Goal: Task Accomplishment & Management: Manage account settings

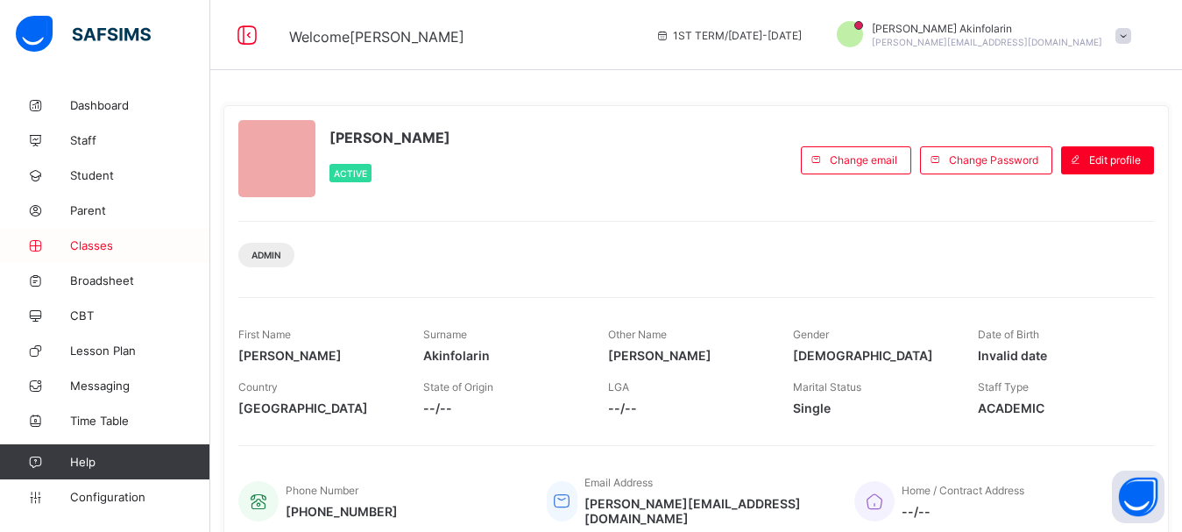
click at [84, 245] on span "Classes" at bounding box center [140, 245] width 140 height 14
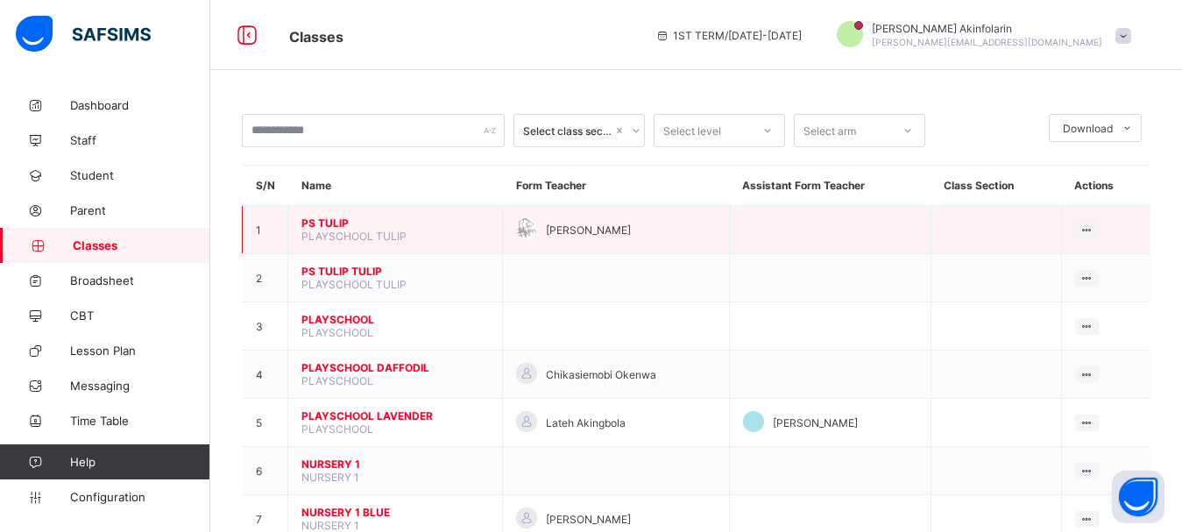
click at [329, 230] on span "PS TULIP" at bounding box center [394, 222] width 187 height 13
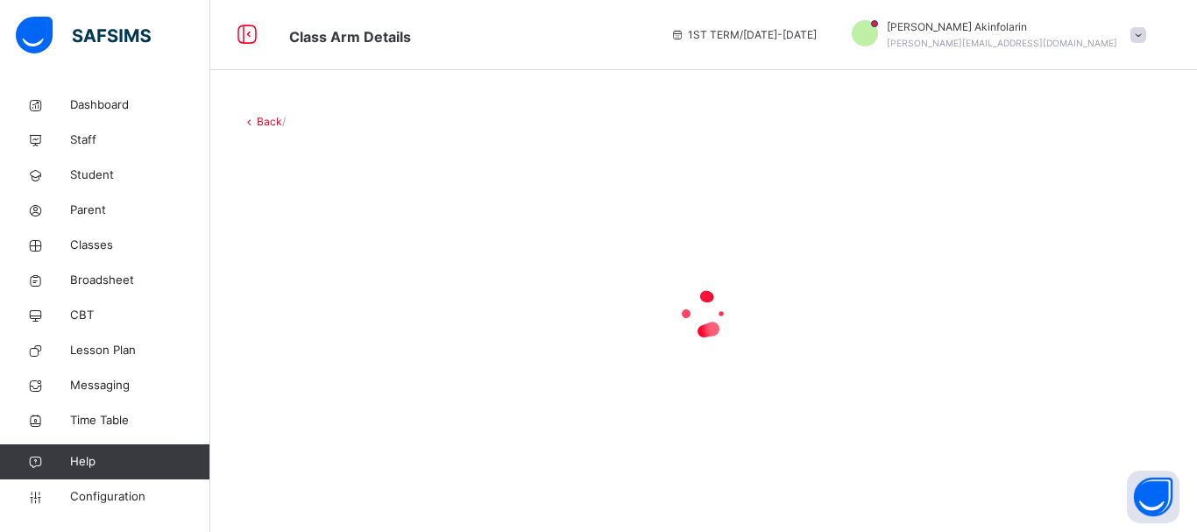
click at [1176, 121] on div "Back /" at bounding box center [703, 297] width 986 height 419
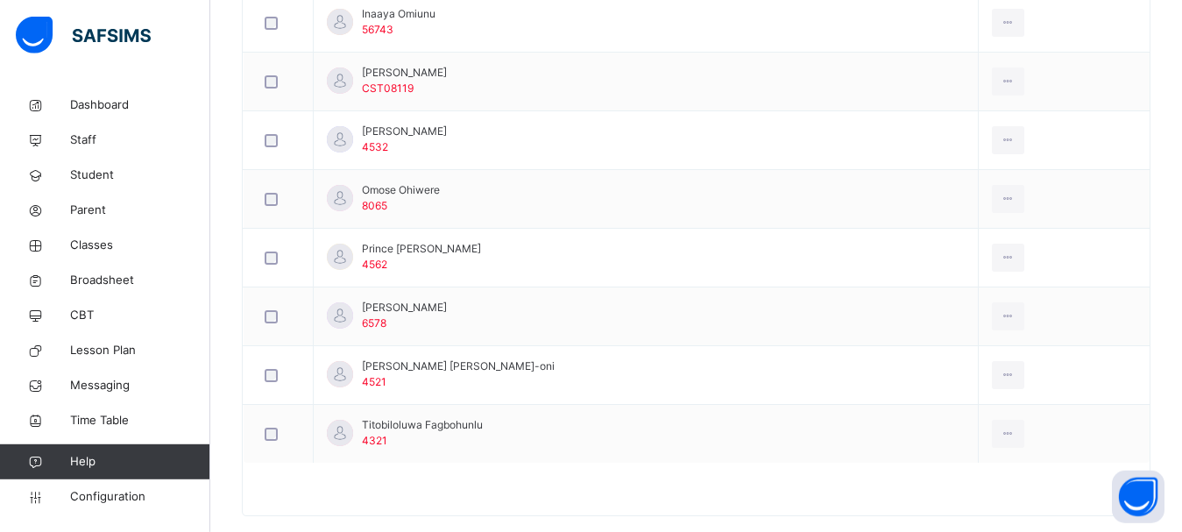
scroll to position [824, 0]
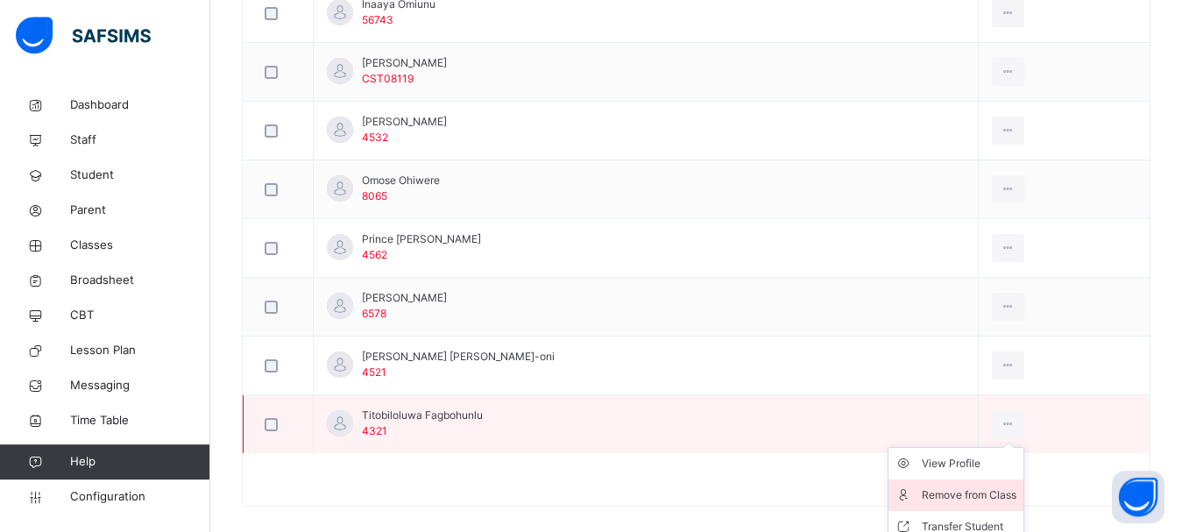
click at [944, 490] on div "Remove from Class" at bounding box center [969, 495] width 95 height 18
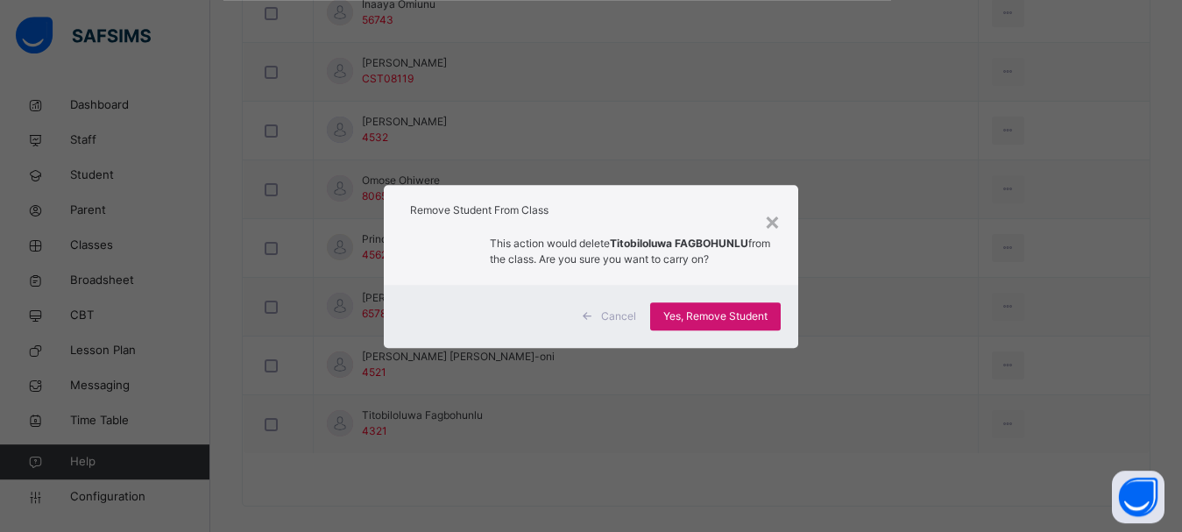
click at [737, 324] on div "Yes, Remove Student" at bounding box center [715, 316] width 131 height 28
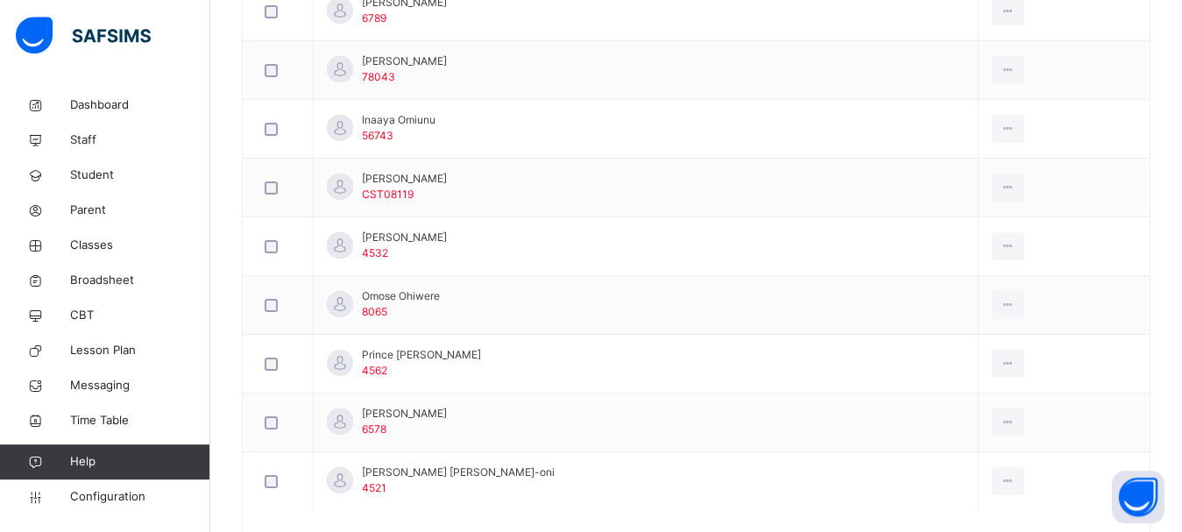
scroll to position [700, 0]
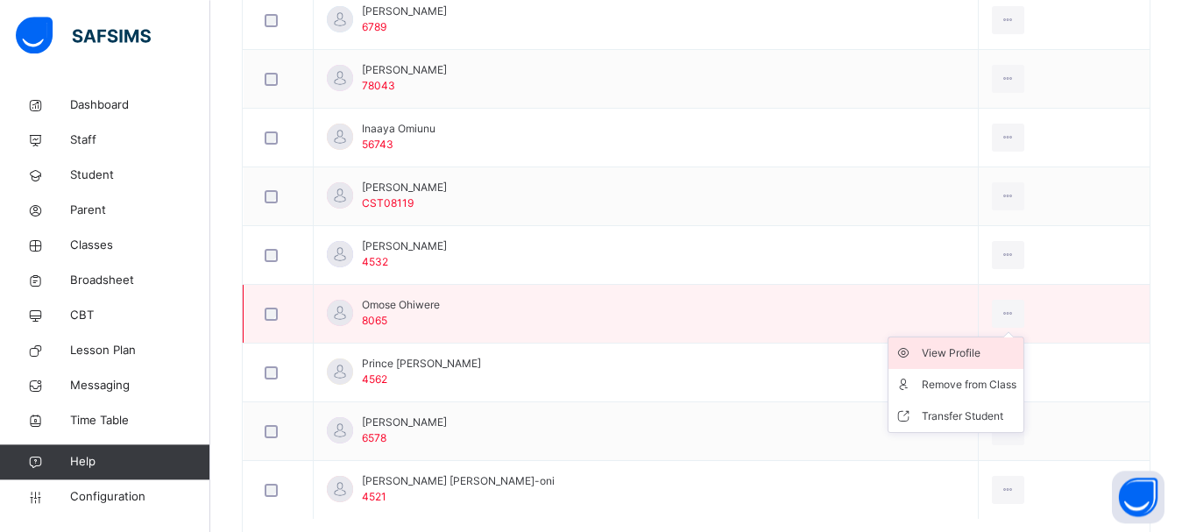
click at [922, 352] on div "View Profile" at bounding box center [969, 353] width 95 height 18
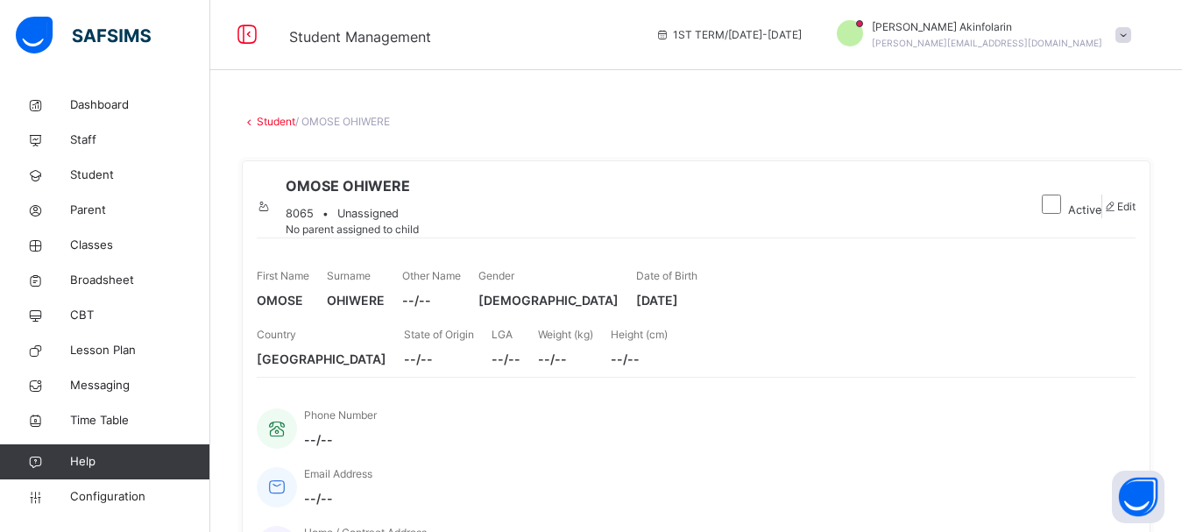
click at [1111, 209] on div "Edit" at bounding box center [1118, 207] width 33 height 16
select select "**"
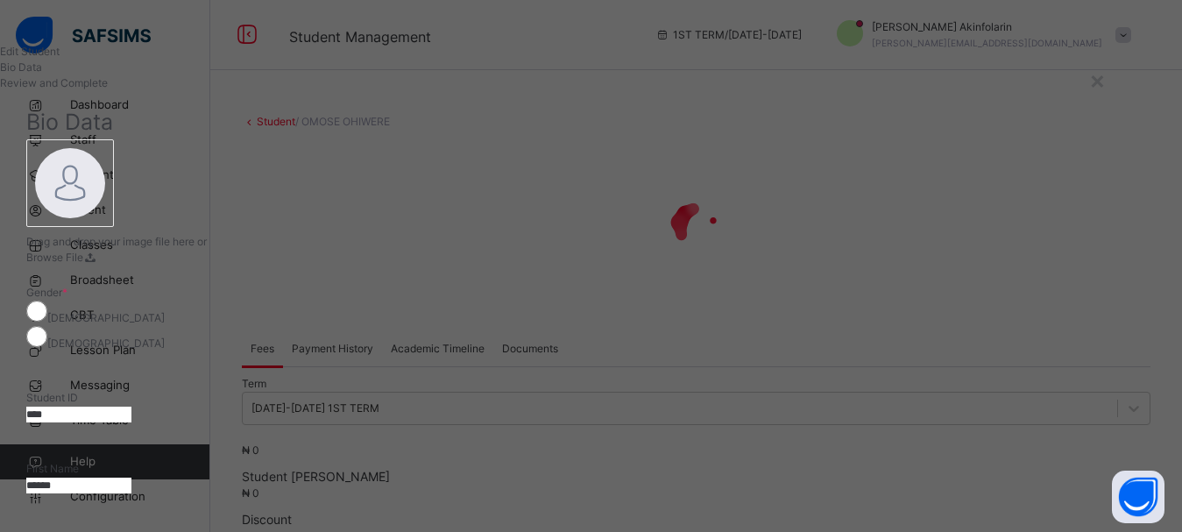
drag, startPoint x: 916, startPoint y: 421, endPoint x: 834, endPoint y: 421, distance: 82.4
drag, startPoint x: 919, startPoint y: 421, endPoint x: 846, endPoint y: 423, distance: 72.8
paste input "*"
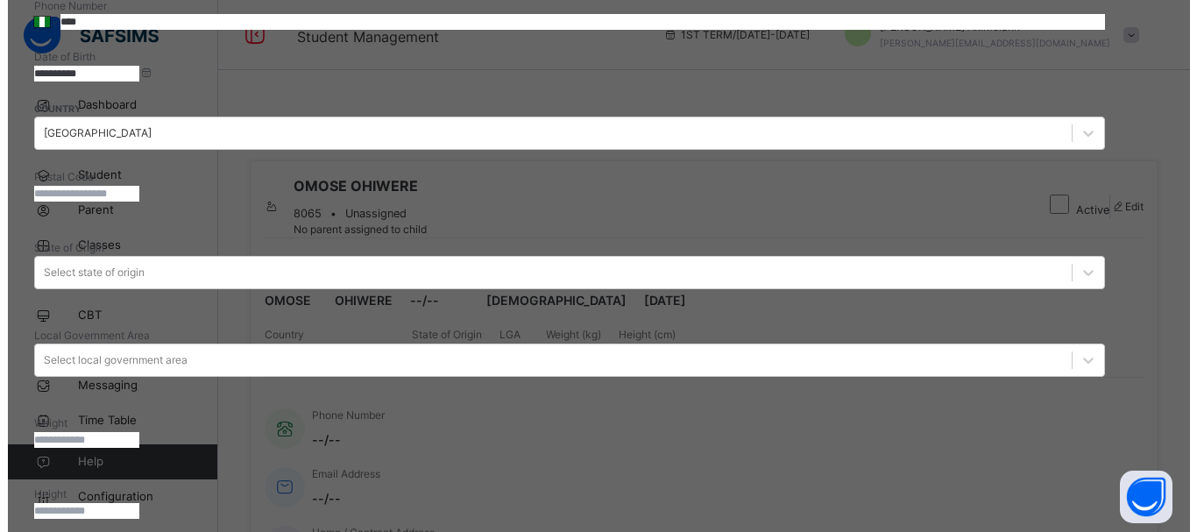
scroll to position [808, 0]
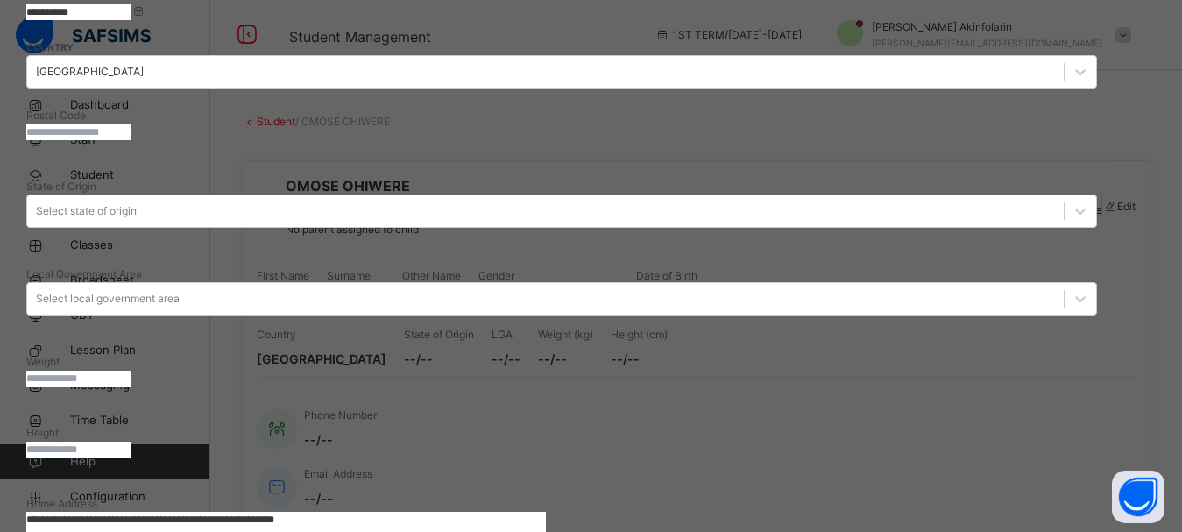
type input "********"
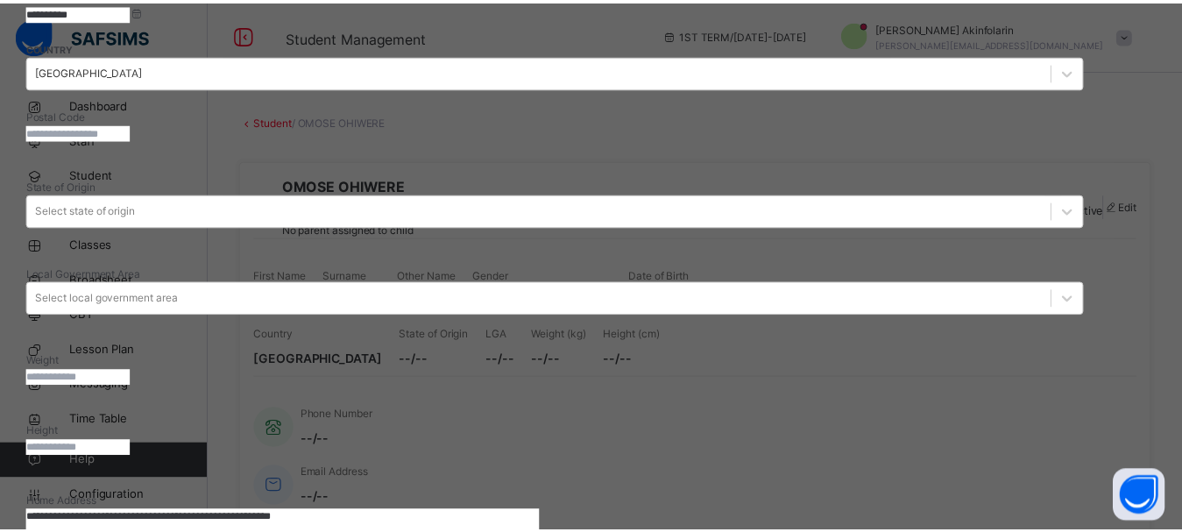
scroll to position [432, 0]
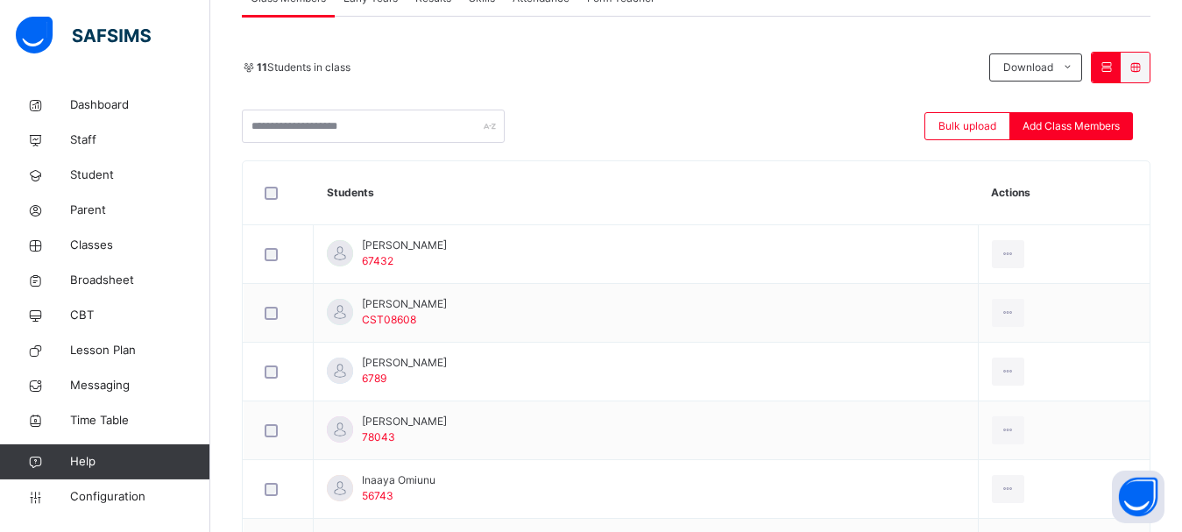
scroll to position [351, 0]
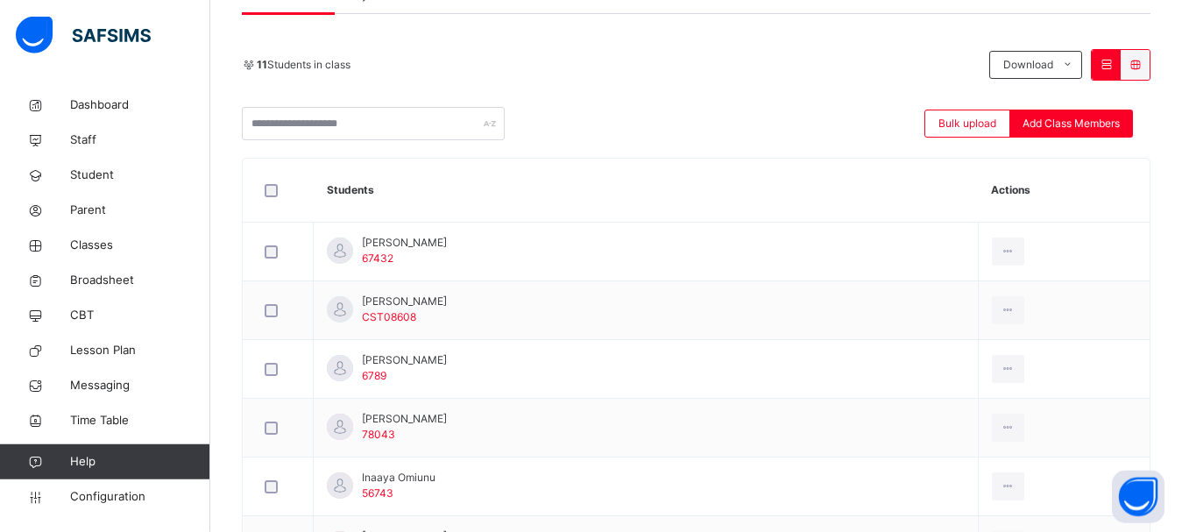
click at [1180, 300] on div "Back / PS TULIP PS TULIP PLAYSCHOOL TULIP 1ST TERM [DATE]-[DATE] Class Members …" at bounding box center [696, 350] width 972 height 1228
drag, startPoint x: 1180, startPoint y: 300, endPoint x: 1196, endPoint y: 248, distance: 54.0
click at [1181, 248] on html "Class Arm Details 1ST TERM / [DATE]-[DATE] [PERSON_NAME] [PERSON_NAME][EMAIL_AD…" at bounding box center [591, 307] width 1182 height 1316
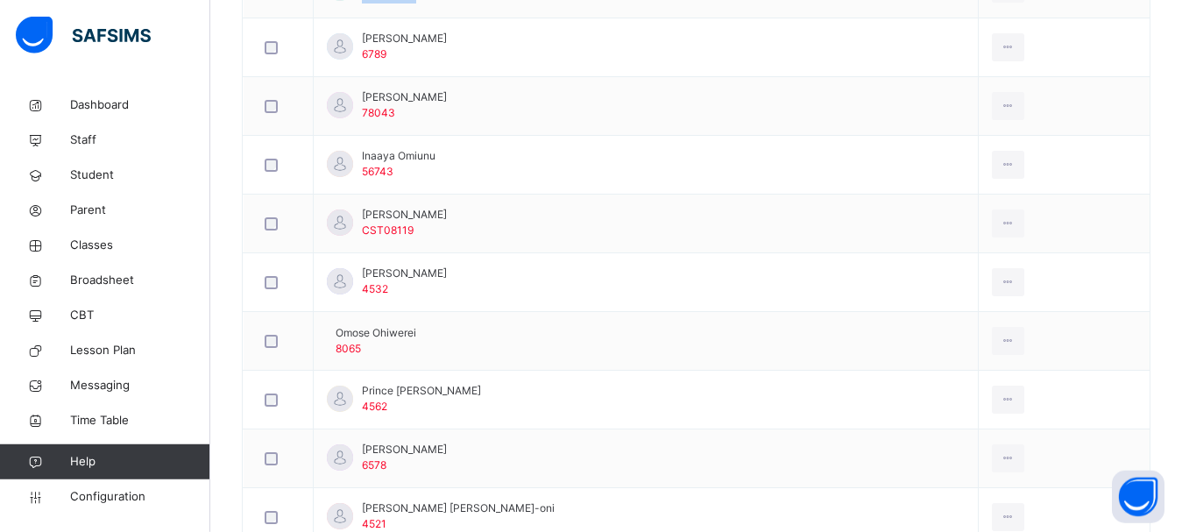
scroll to position [702, 0]
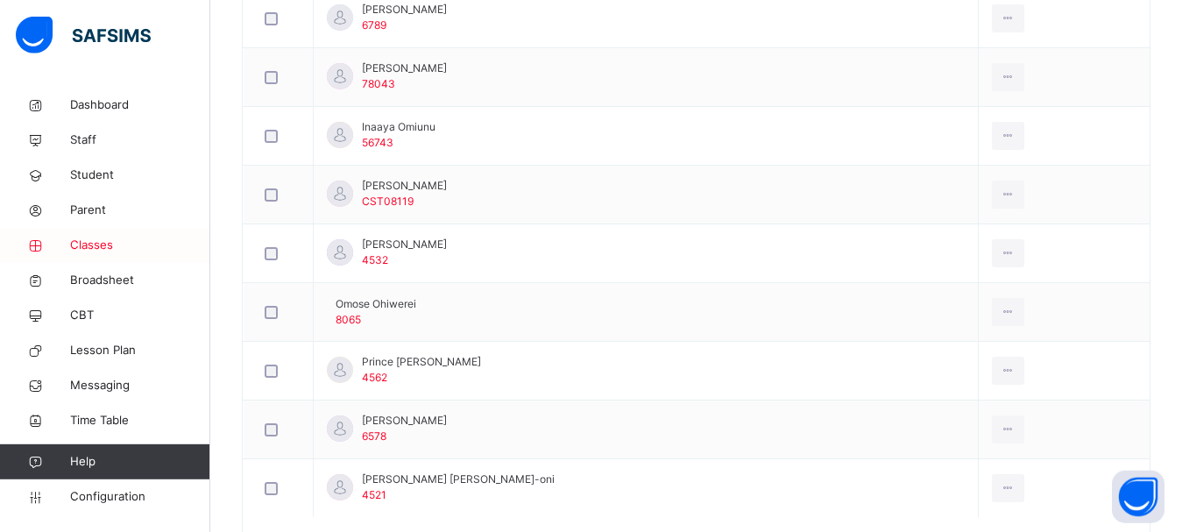
click at [83, 242] on span "Classes" at bounding box center [140, 246] width 140 height 18
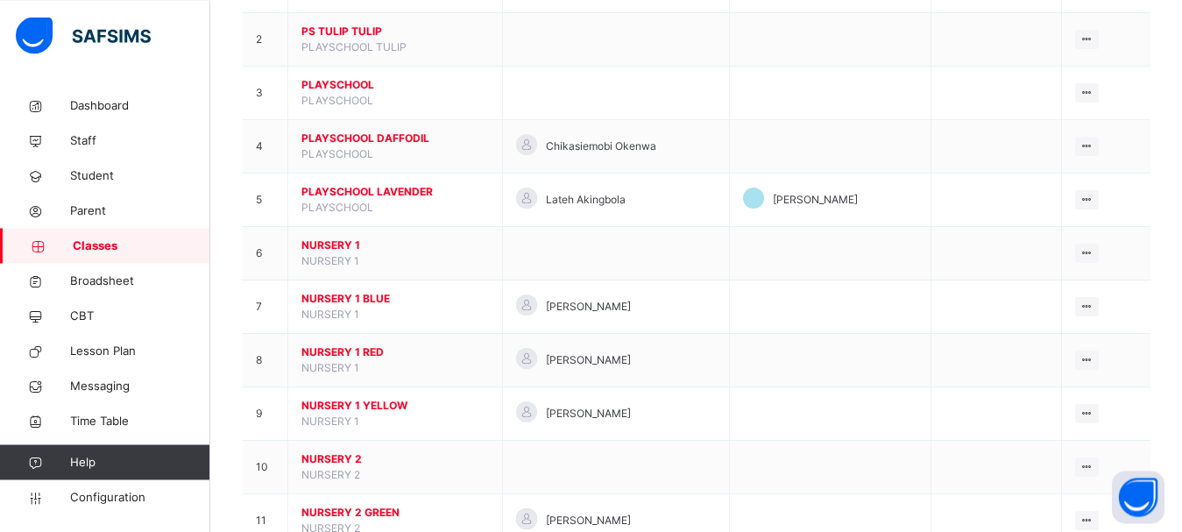
scroll to position [251, 0]
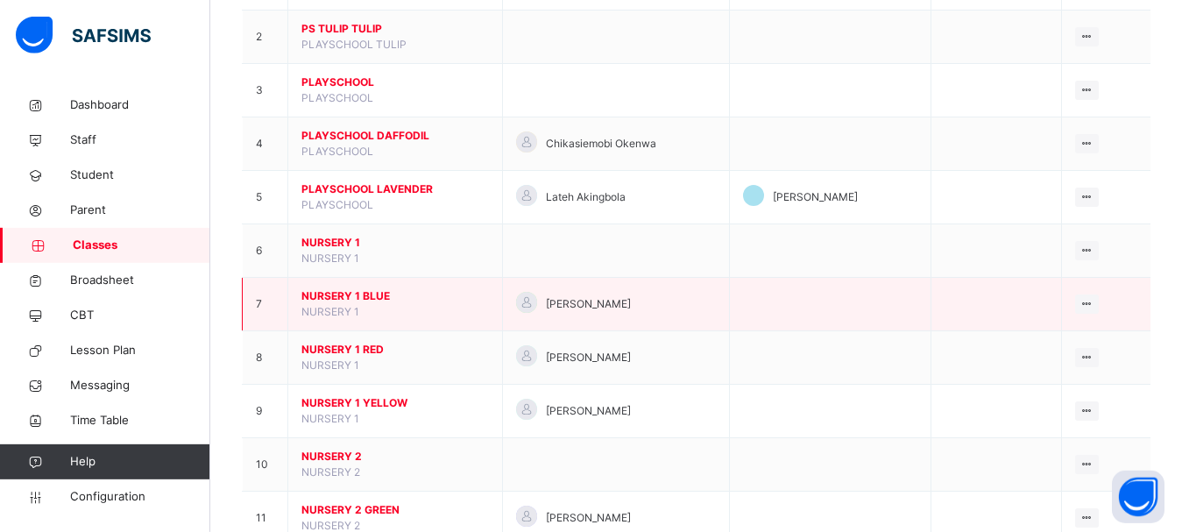
click at [364, 304] on span "NURSERY 1 BLUE" at bounding box center [394, 296] width 187 height 16
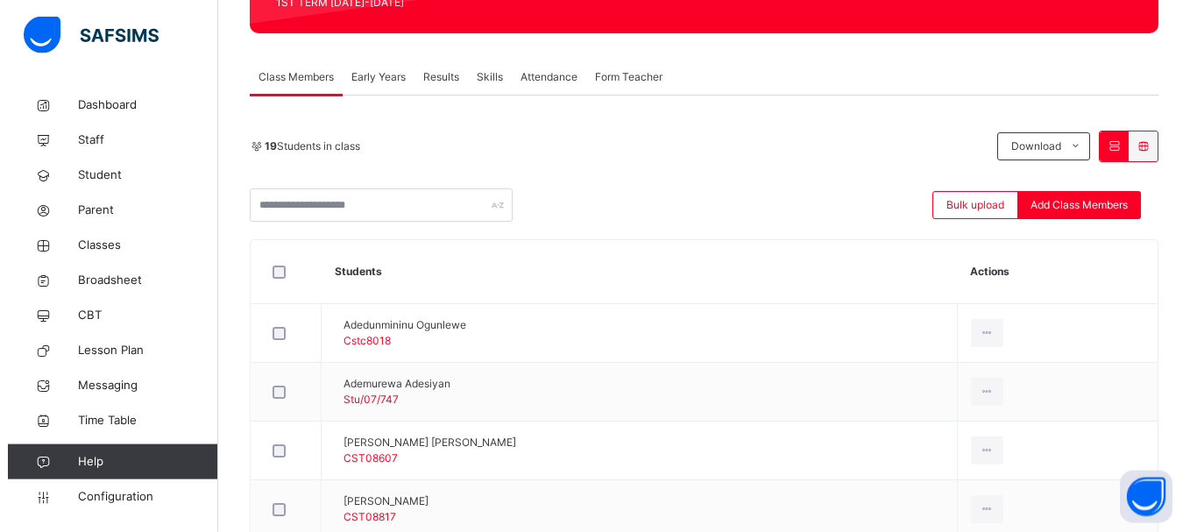
scroll to position [167, 0]
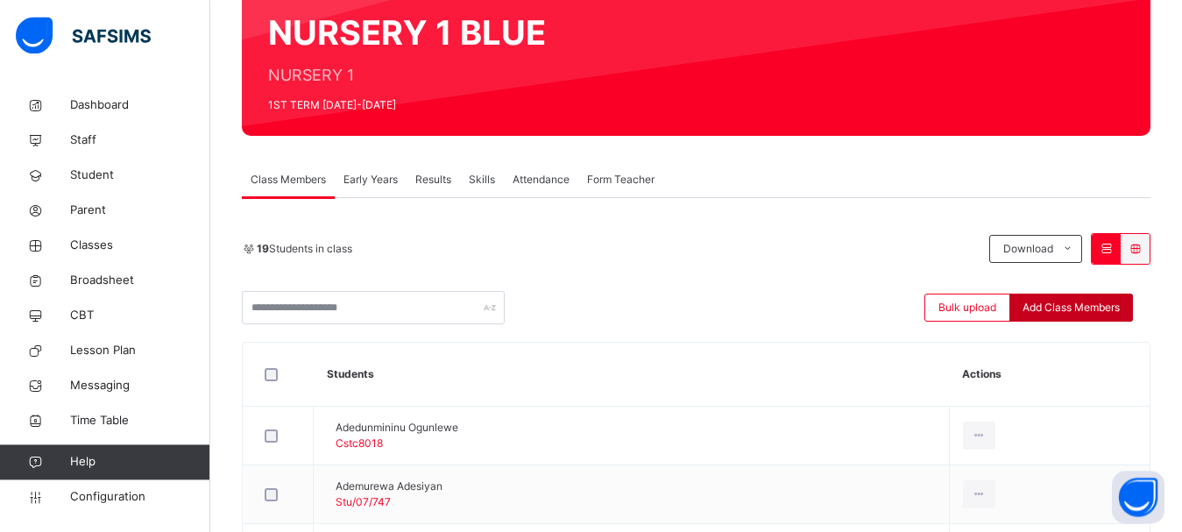
click at [1080, 310] on span "Add Class Members" at bounding box center [1070, 308] width 97 height 16
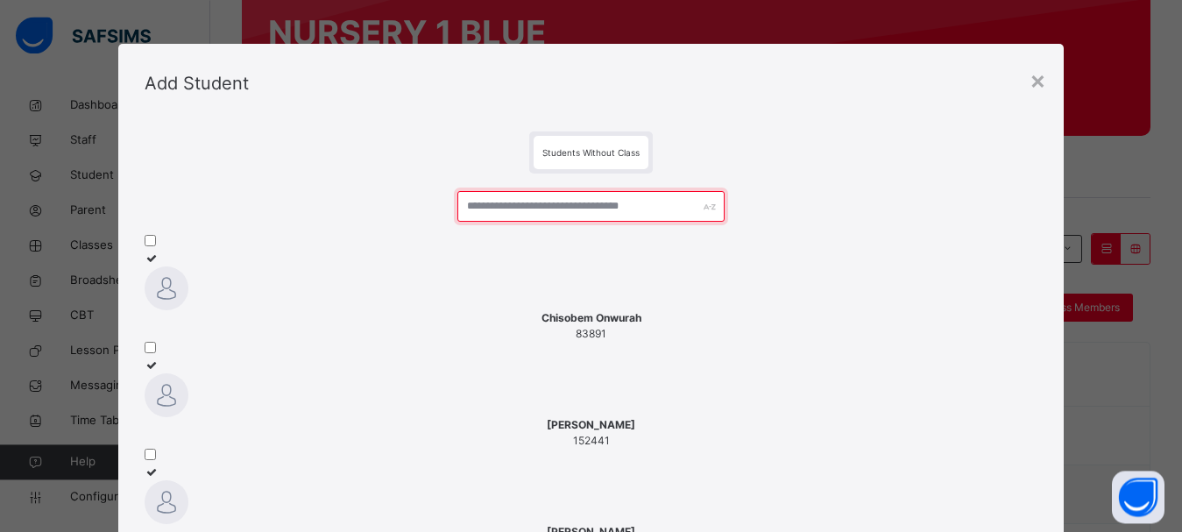
click at [576, 205] on input "text" at bounding box center [591, 206] width 268 height 31
type input "*****"
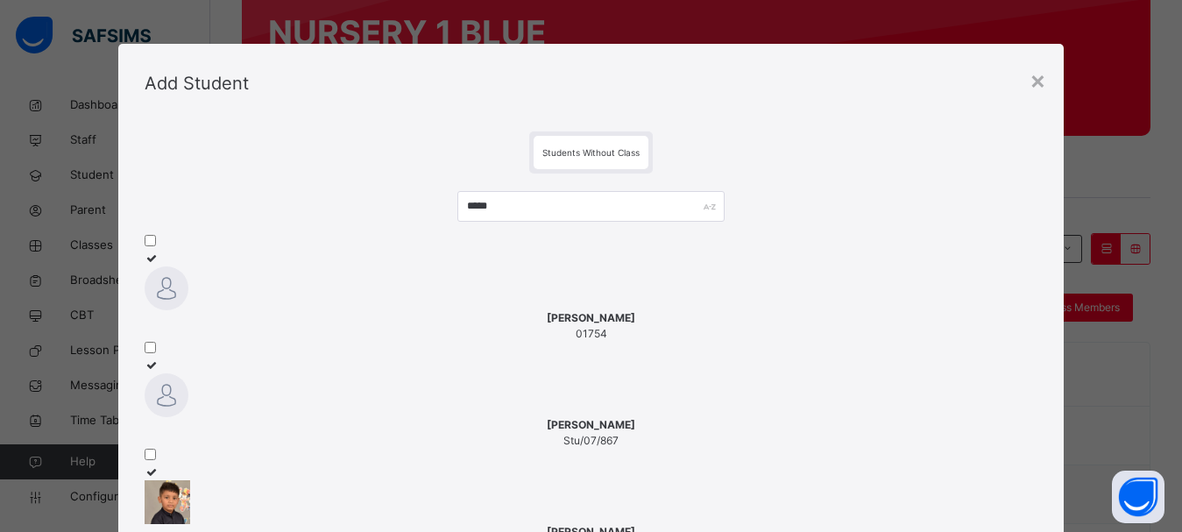
click at [224, 310] on div at bounding box center [591, 288] width 893 height 44
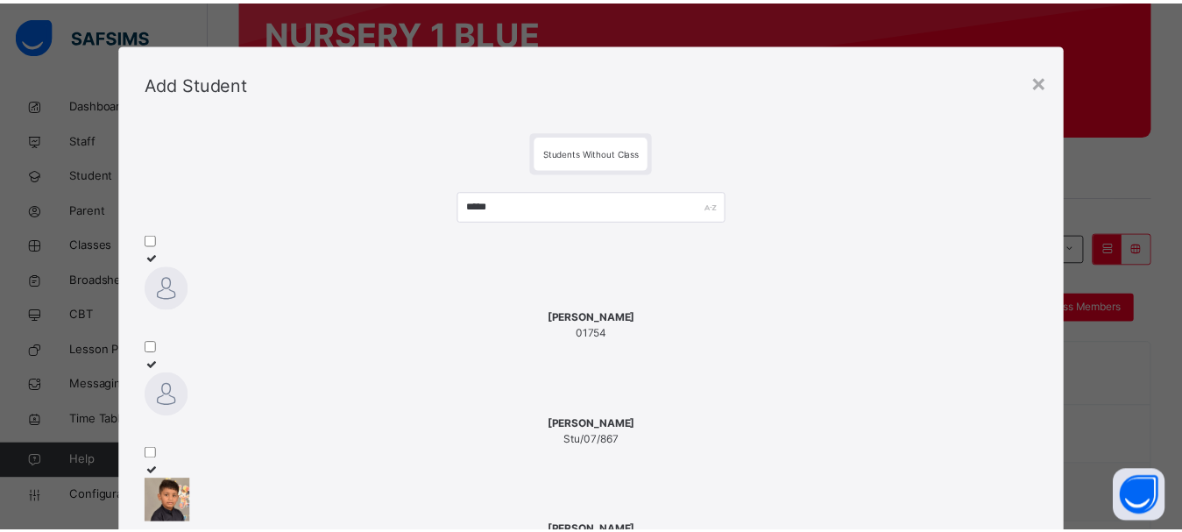
scroll to position [87, 0]
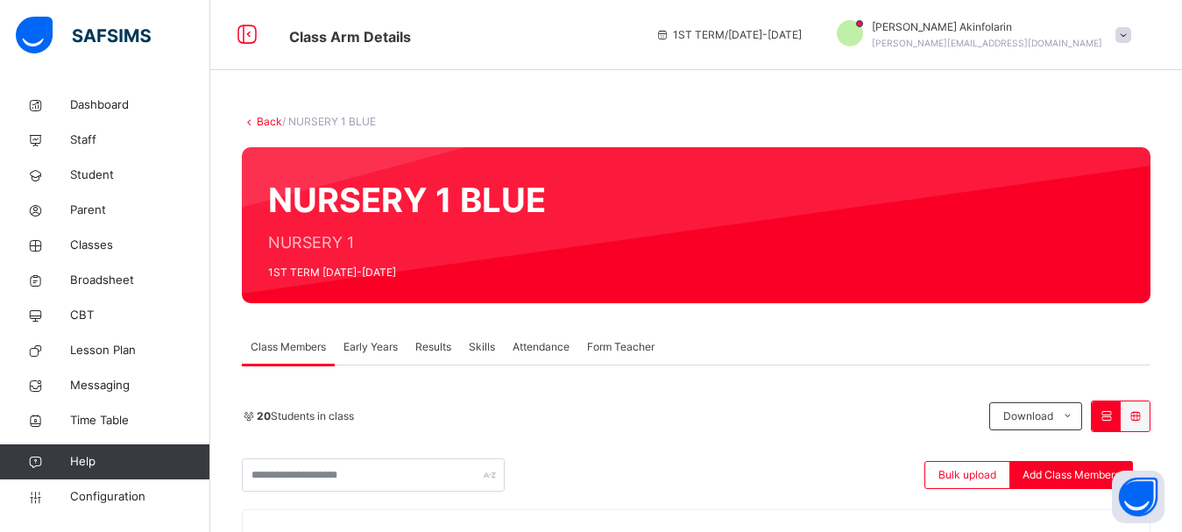
scroll to position [119, 0]
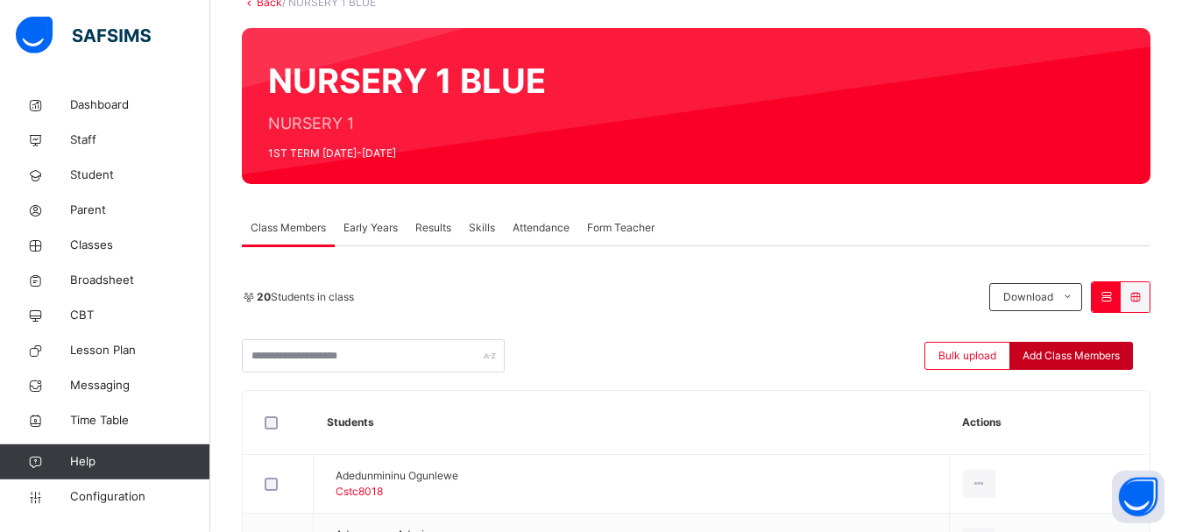
click at [1055, 357] on span "Add Class Members" at bounding box center [1070, 356] width 97 height 16
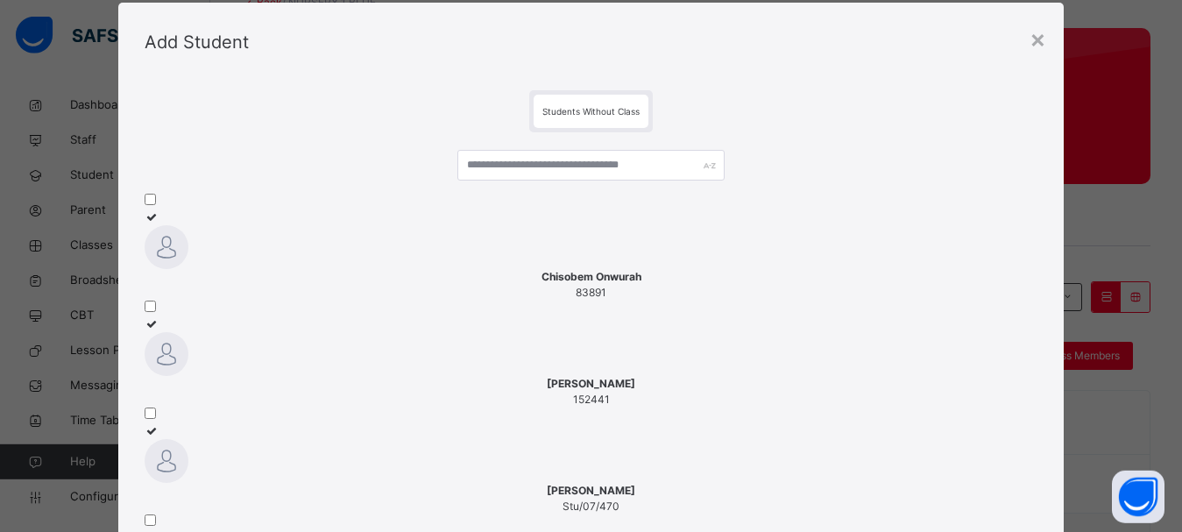
scroll to position [25, 0]
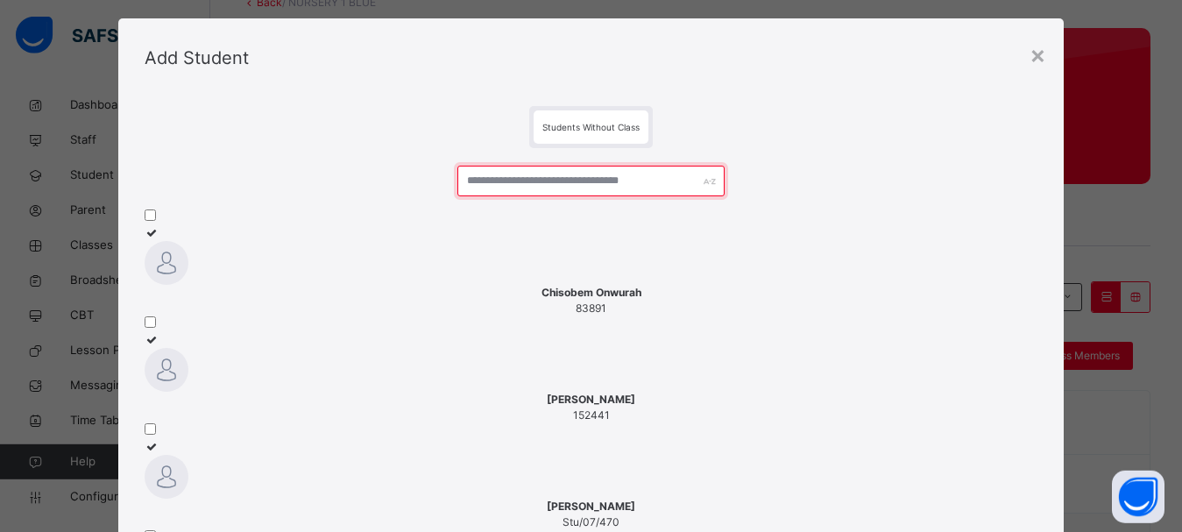
click at [673, 172] on input "text" at bounding box center [591, 181] width 268 height 31
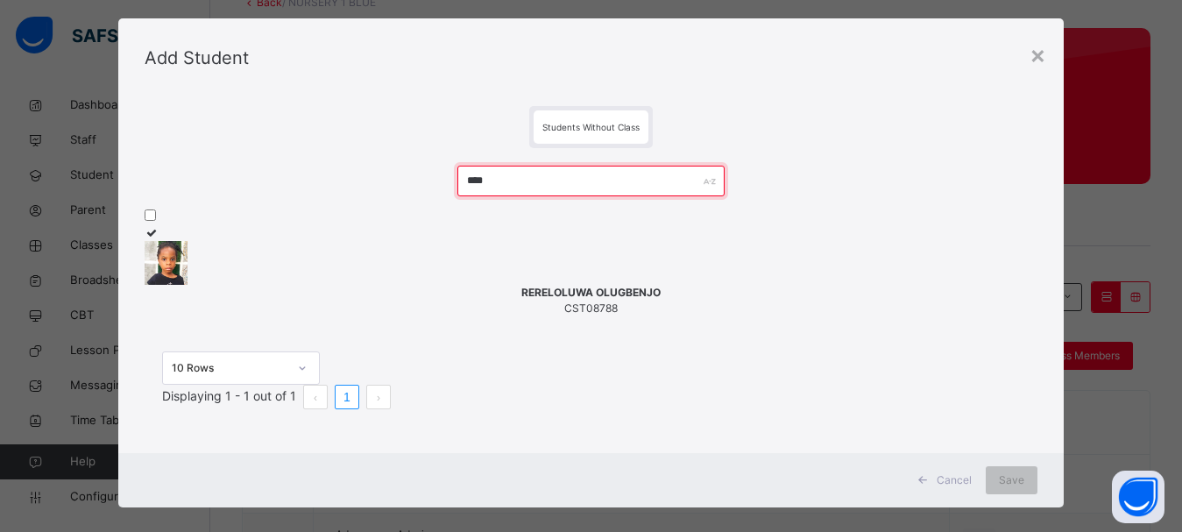
type input "****"
click at [221, 300] on div "RERELOLUWA OLUGBENJO CST08788" at bounding box center [591, 301] width 893 height 32
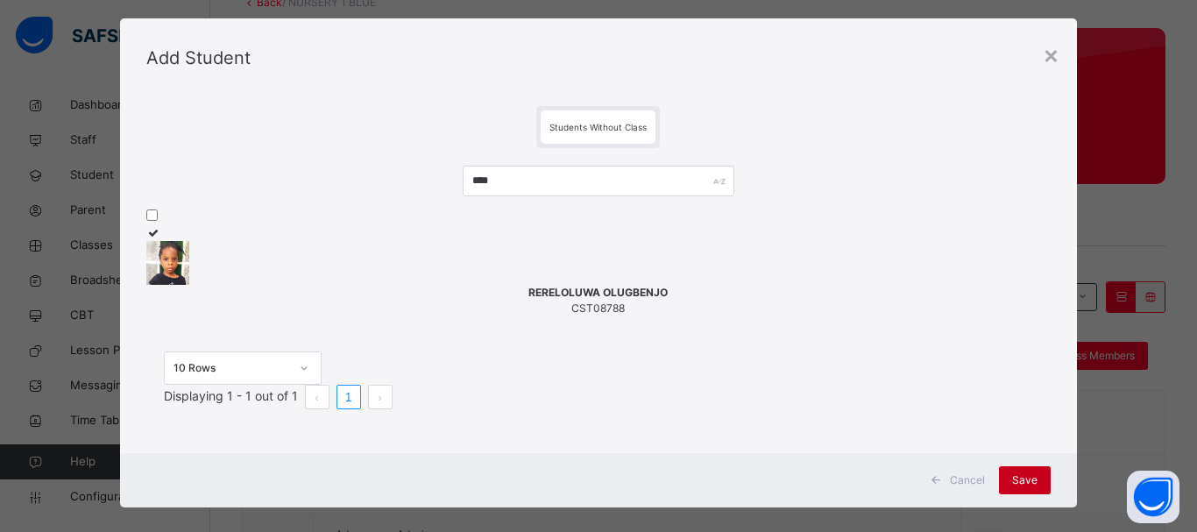
click at [1012, 488] on span "Save" at bounding box center [1024, 480] width 25 height 16
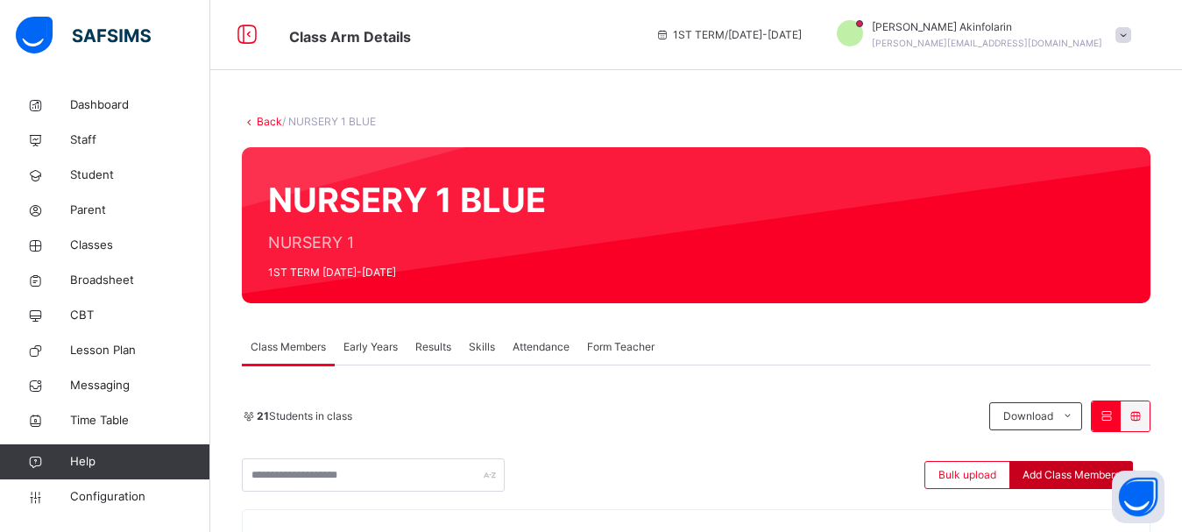
click at [1077, 473] on span "Add Class Members" at bounding box center [1070, 475] width 97 height 16
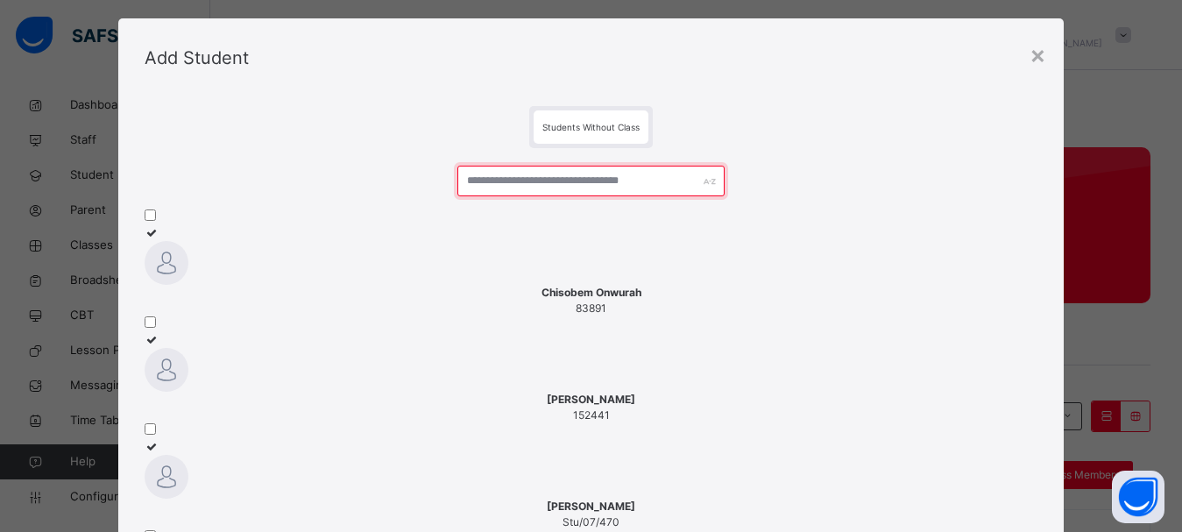
click at [663, 189] on input "text" at bounding box center [591, 181] width 268 height 31
type input "*****"
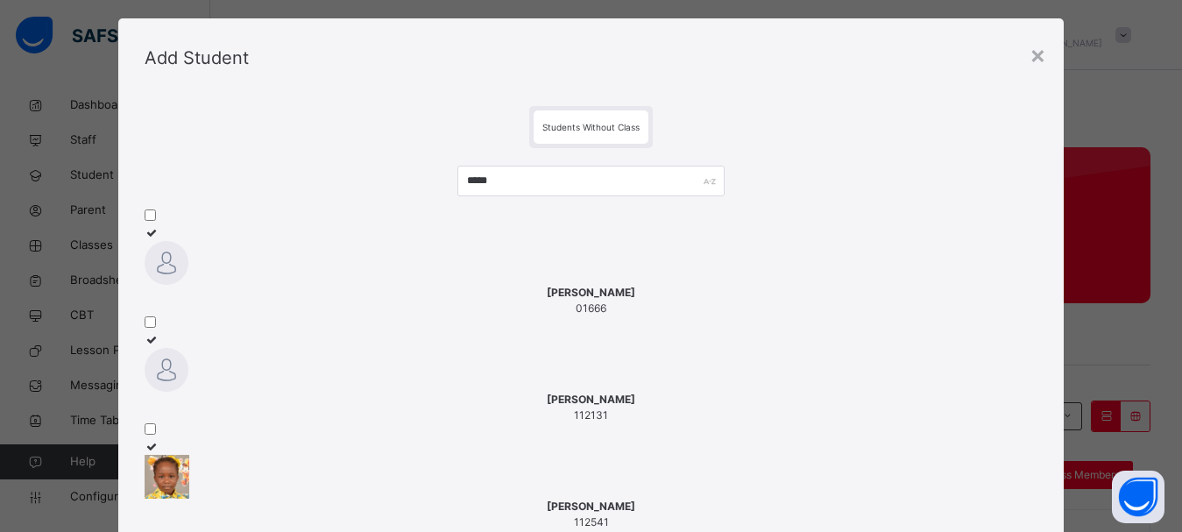
click at [243, 253] on div at bounding box center [591, 263] width 893 height 44
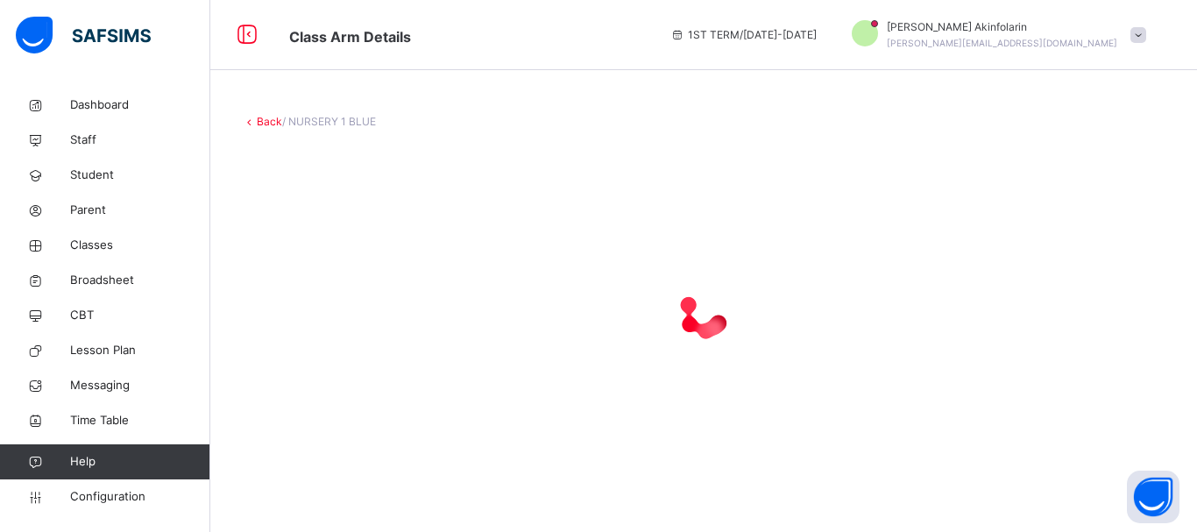
click at [1011, 515] on div "Back / NURSERY 1 BLUE" at bounding box center [703, 266] width 986 height 532
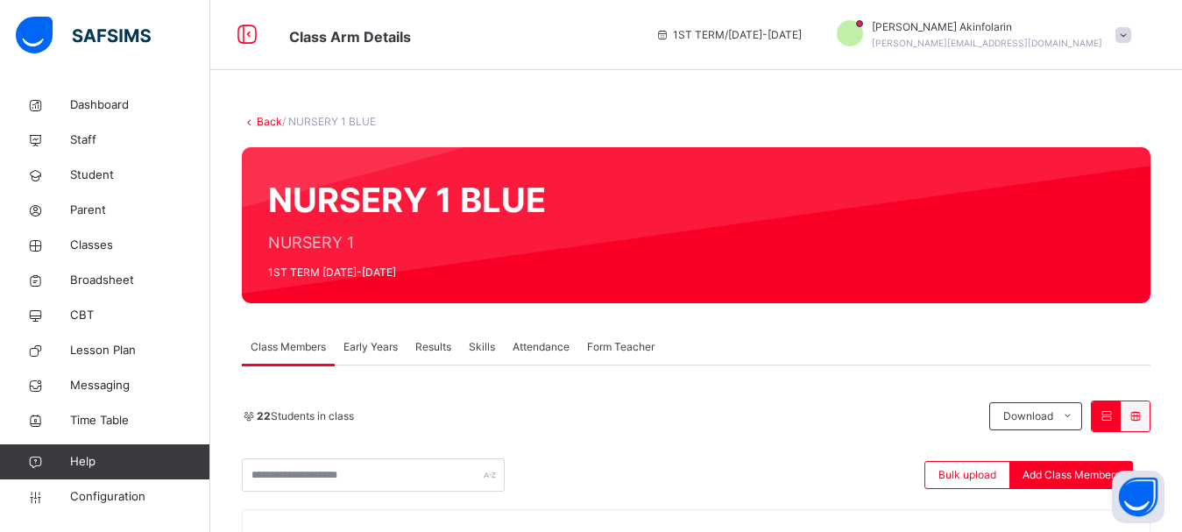
click at [1011, 515] on th "Actions" at bounding box center [1049, 542] width 201 height 64
click at [1048, 465] on div "Add Class Members" at bounding box center [1071, 475] width 124 height 28
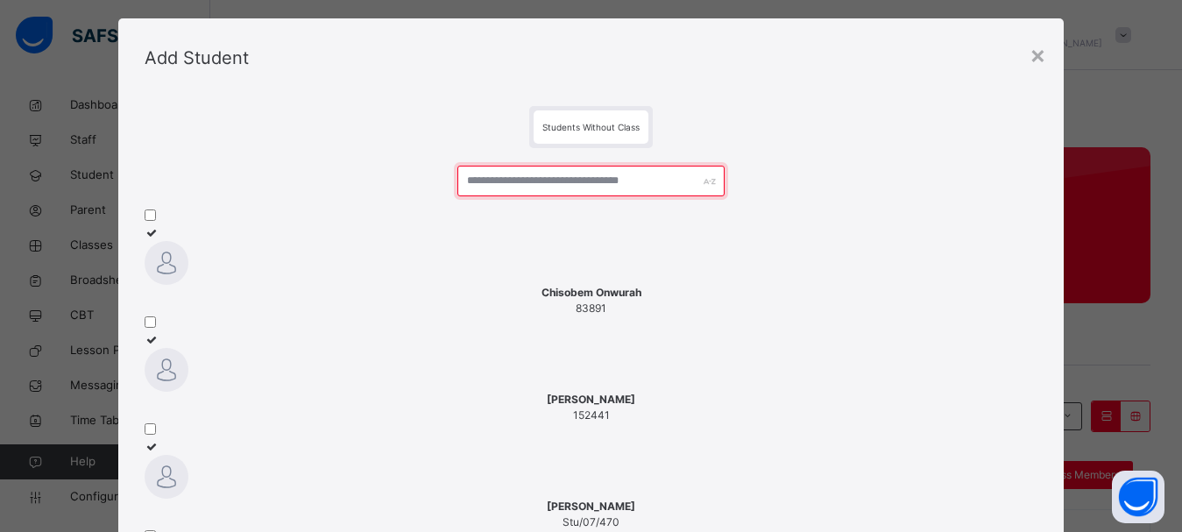
click at [629, 194] on input "text" at bounding box center [591, 181] width 268 height 31
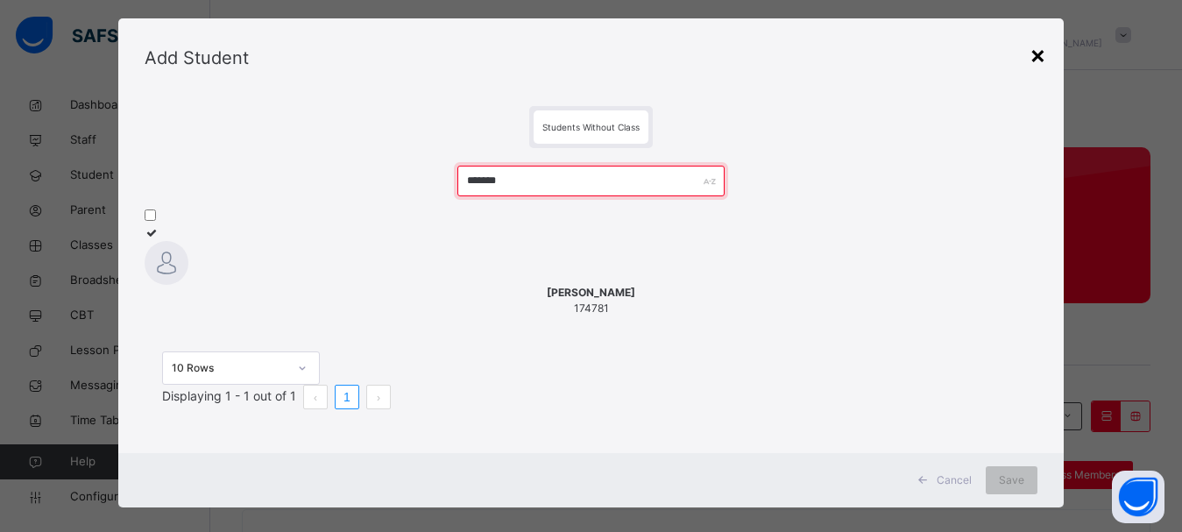
type input "*******"
click at [1041, 55] on div "×" at bounding box center [1037, 54] width 17 height 37
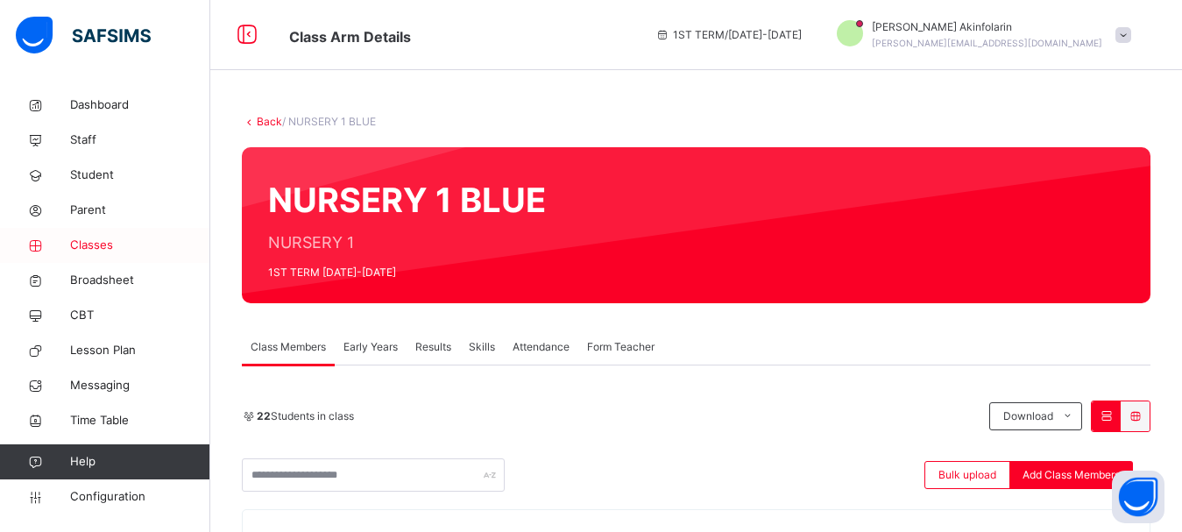
click at [97, 249] on span "Classes" at bounding box center [140, 246] width 140 height 18
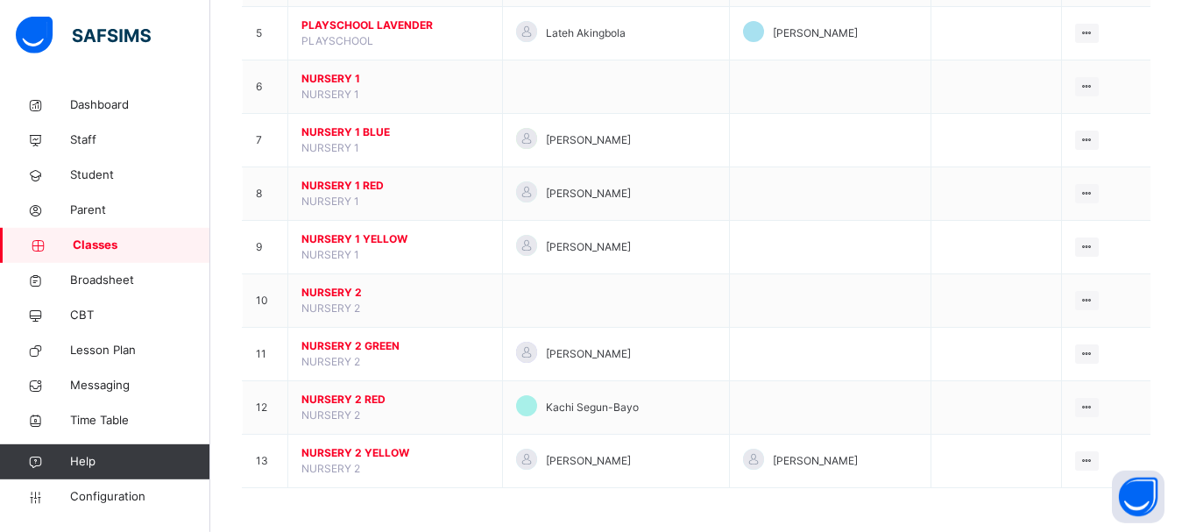
scroll to position [431, 0]
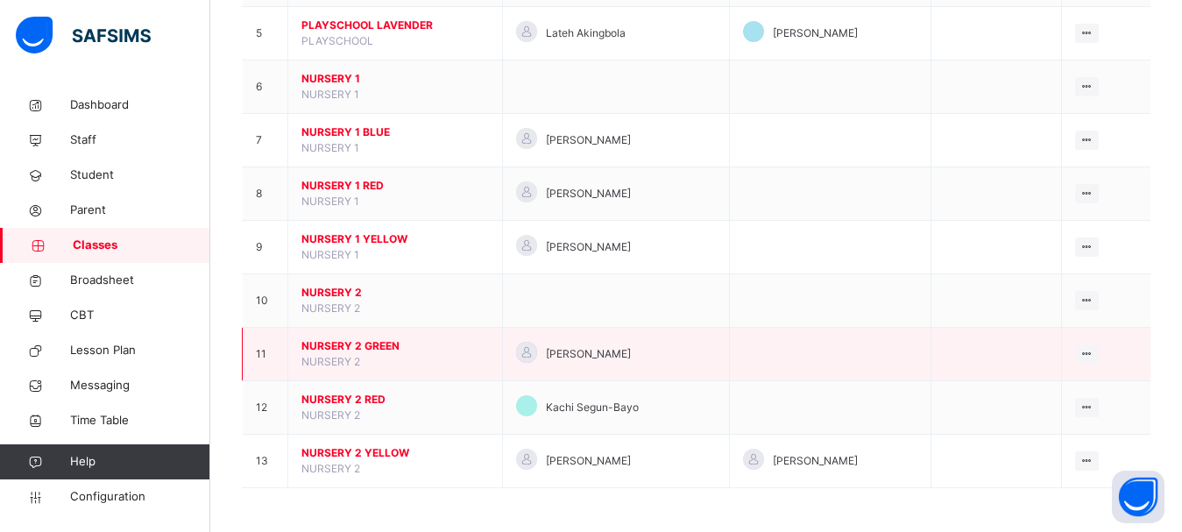
click at [354, 349] on span "NURSERY 2 GREEN" at bounding box center [394, 346] width 187 height 16
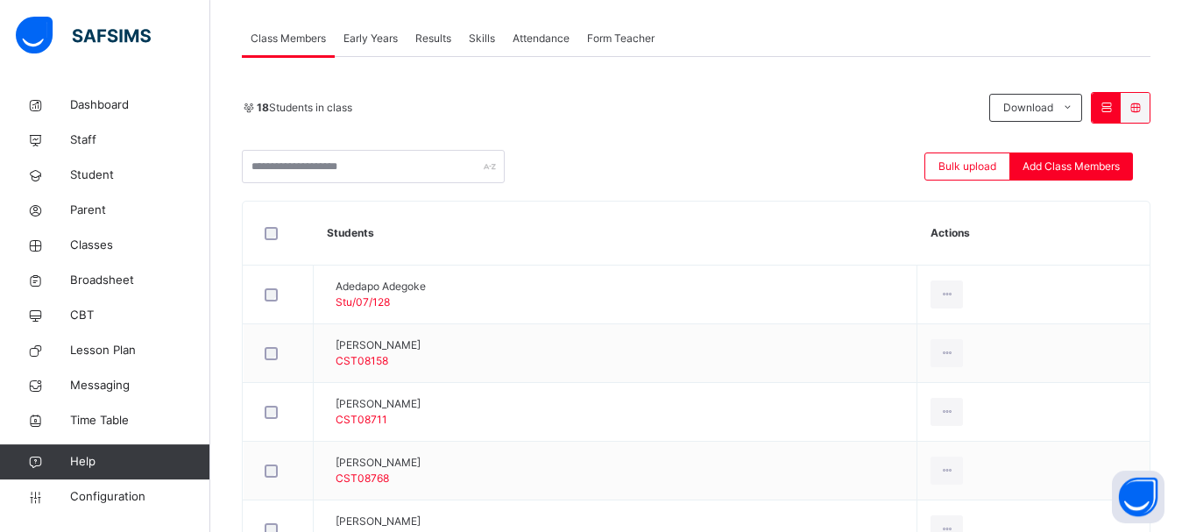
scroll to position [302, 0]
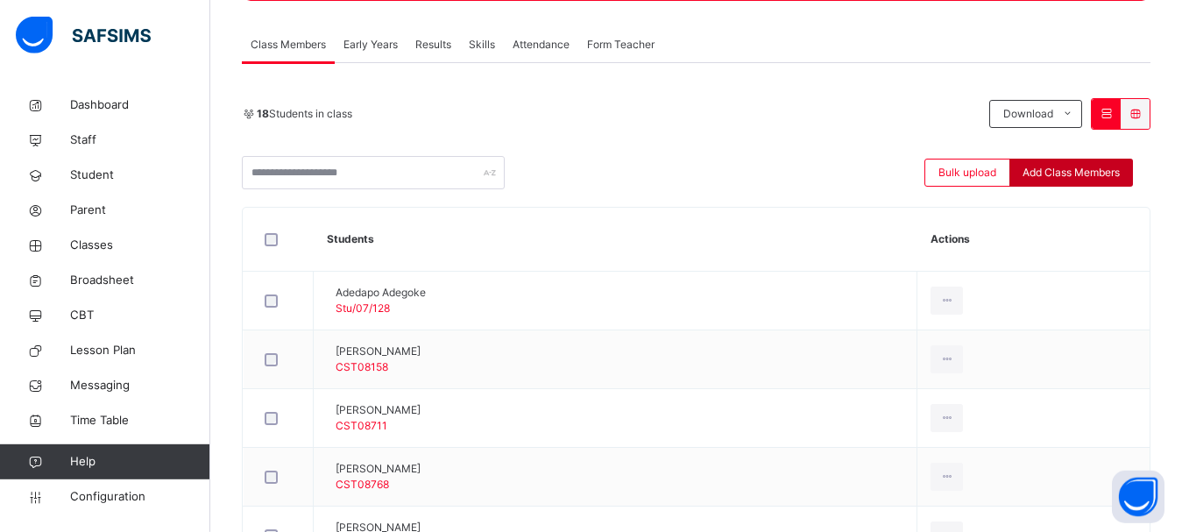
click at [1055, 172] on span "Add Class Members" at bounding box center [1070, 173] width 97 height 16
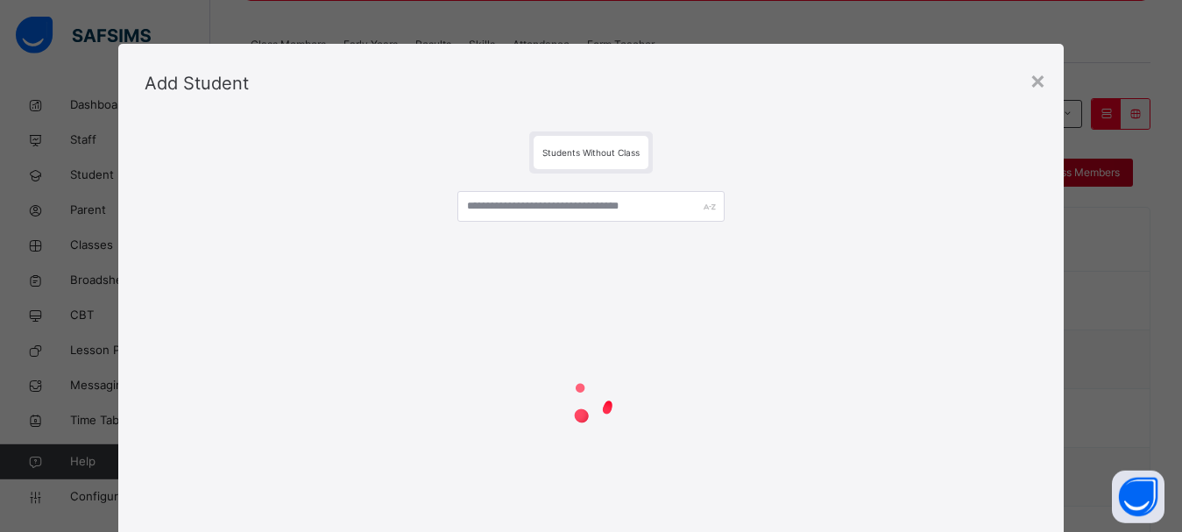
scroll to position [25, 0]
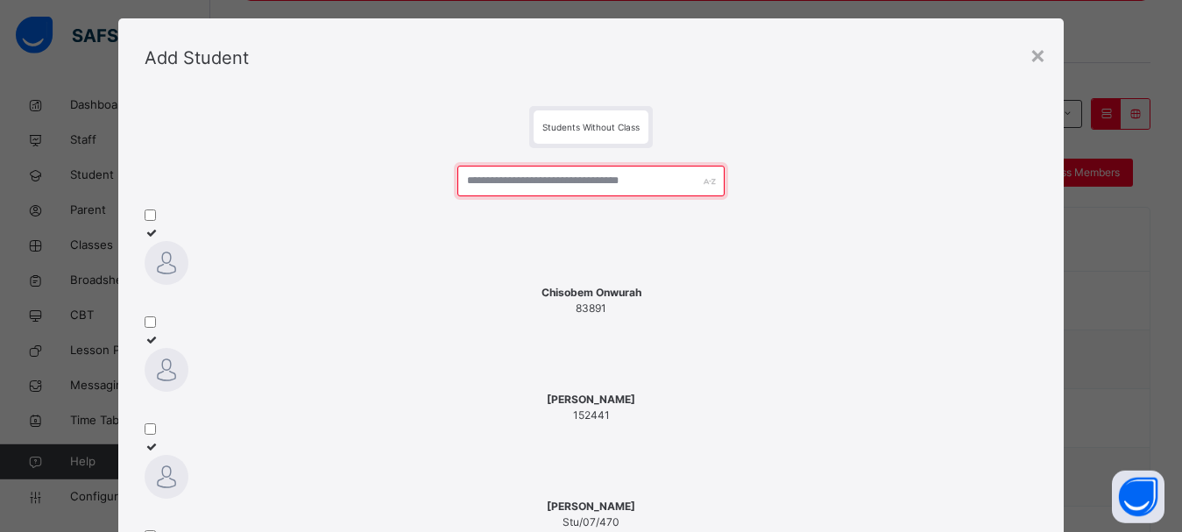
click at [584, 183] on input "text" at bounding box center [591, 181] width 268 height 31
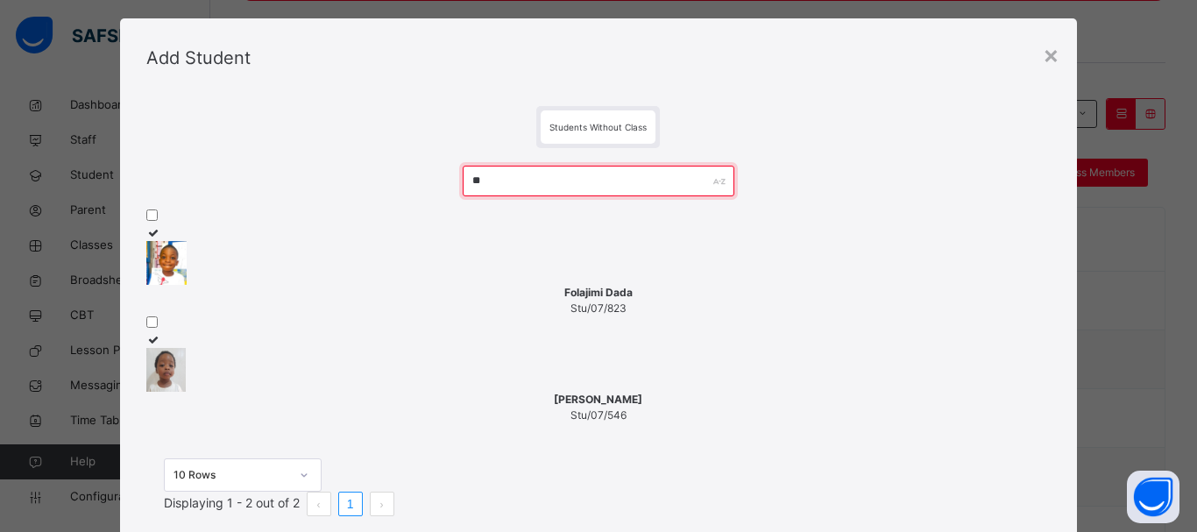
type input "*"
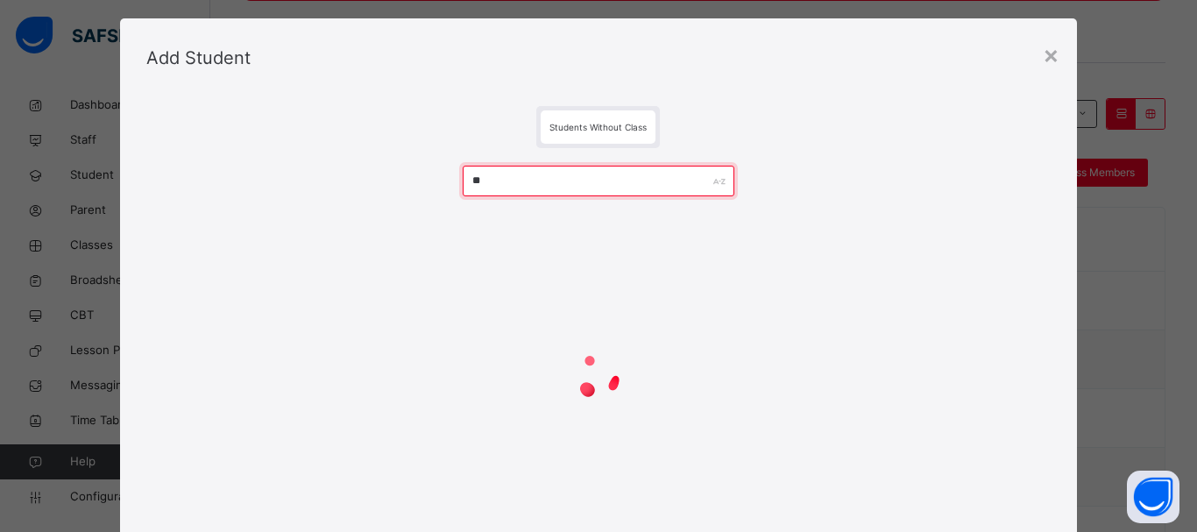
type input "*"
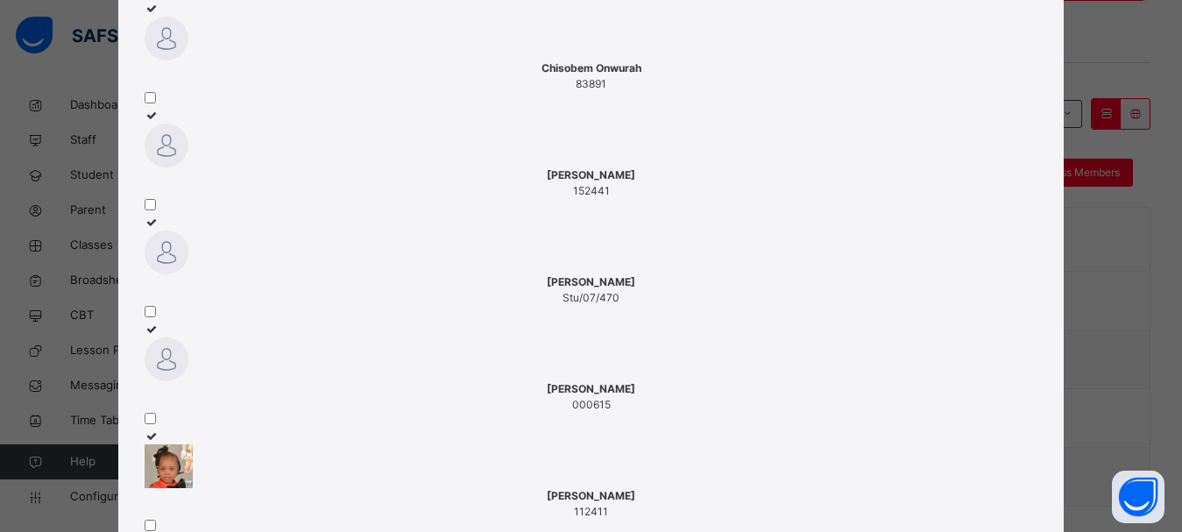
scroll to position [0, 0]
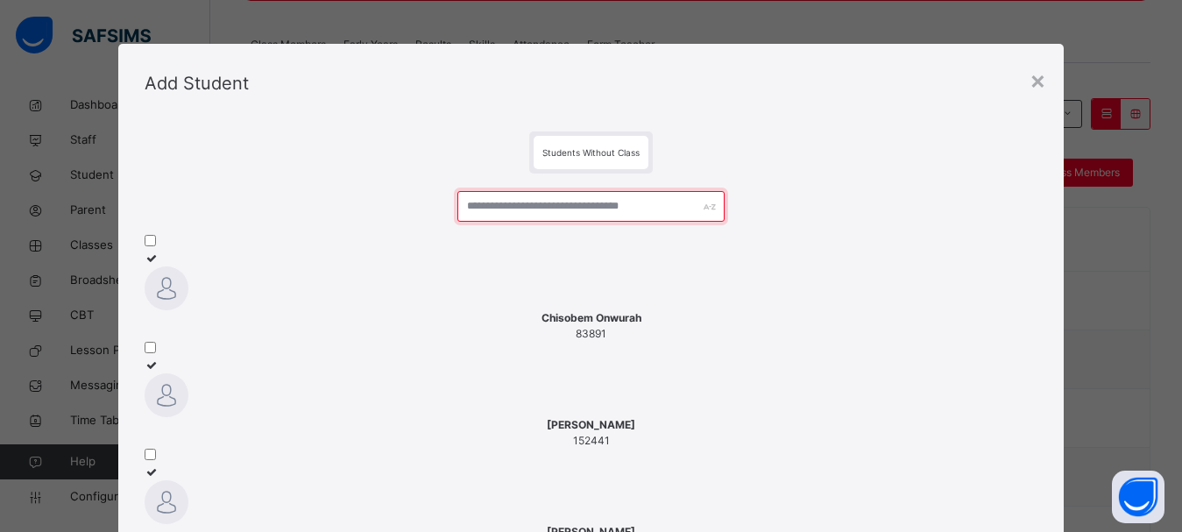
click at [664, 199] on input "text" at bounding box center [591, 206] width 268 height 31
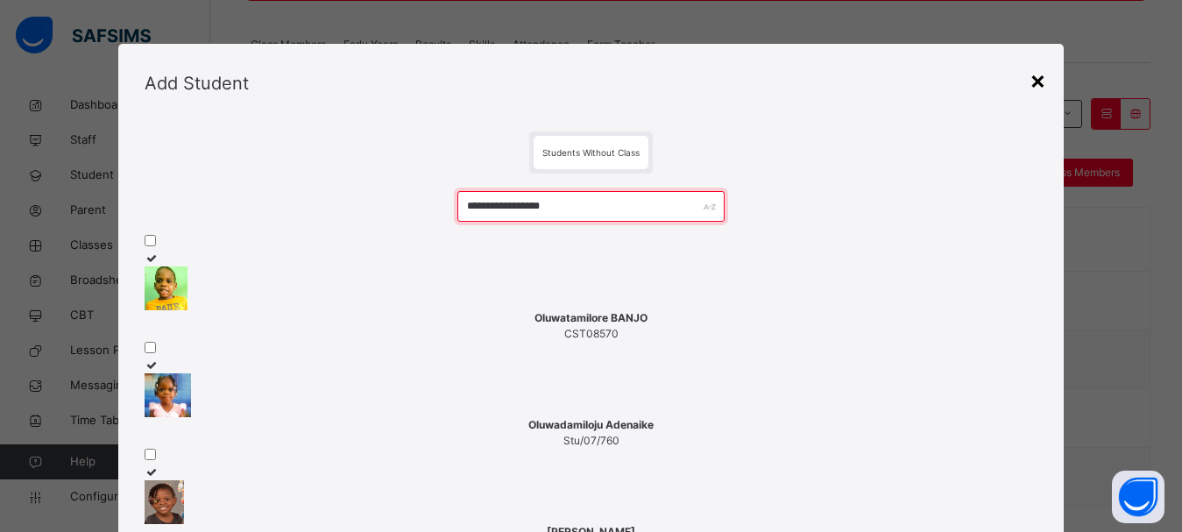
type input "**********"
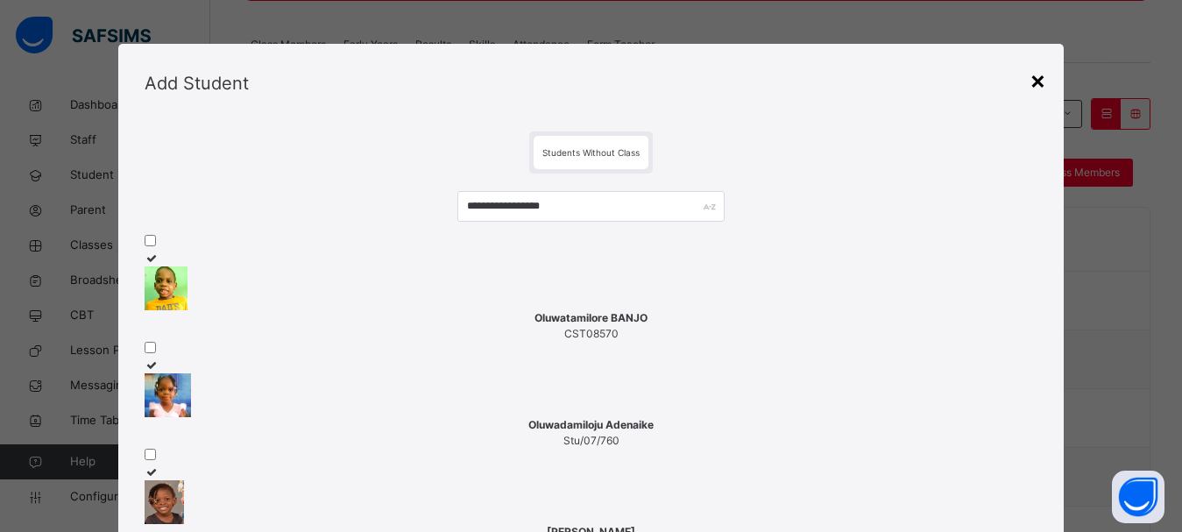
click at [1035, 90] on div "×" at bounding box center [1037, 79] width 17 height 37
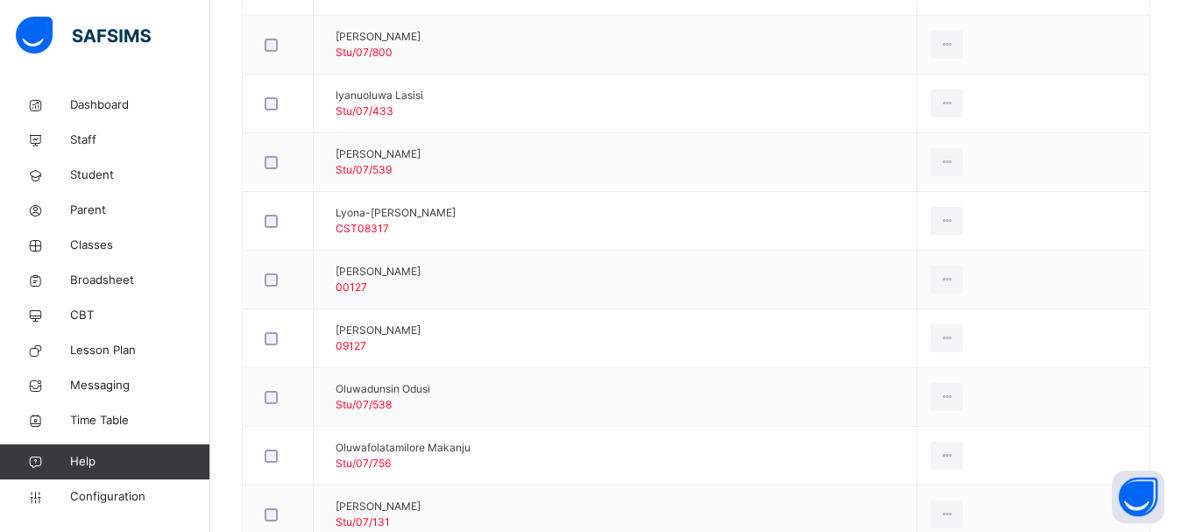
scroll to position [966, 0]
click at [93, 242] on span "Classes" at bounding box center [140, 246] width 140 height 18
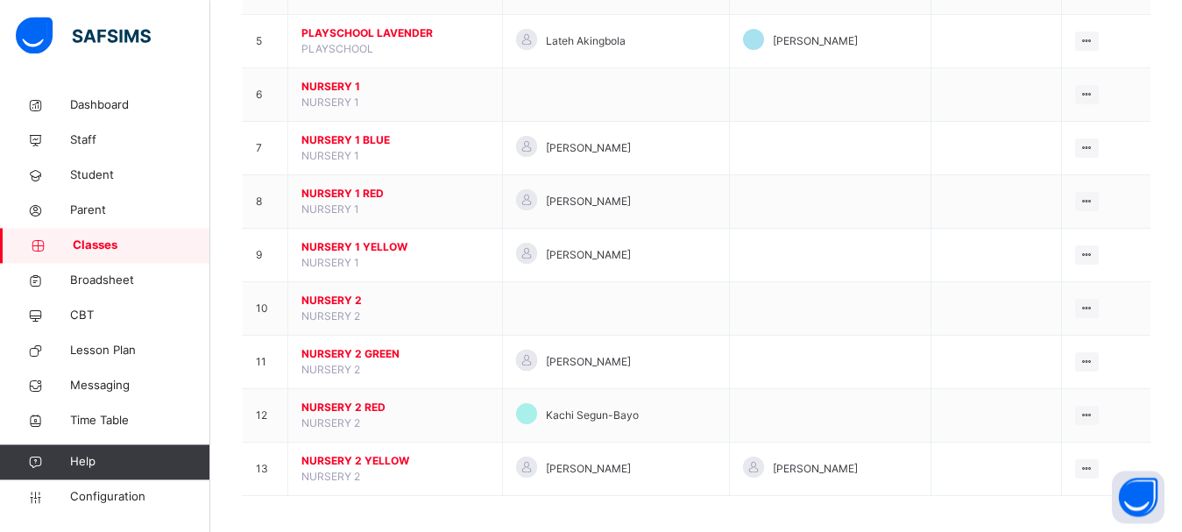
scroll to position [408, 0]
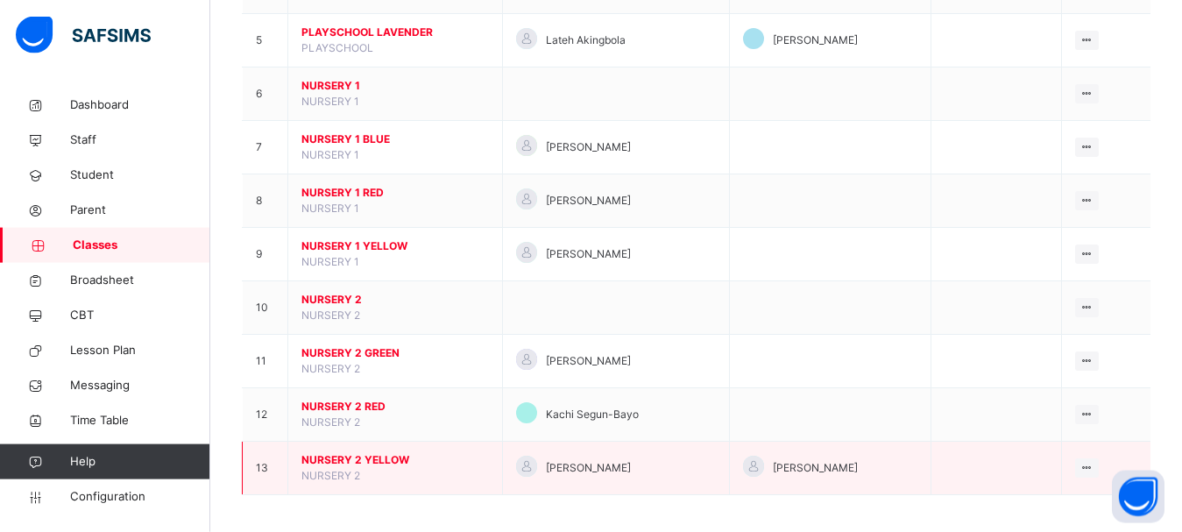
click at [393, 468] on span "NURSERY 2 YELLOW" at bounding box center [394, 460] width 187 height 16
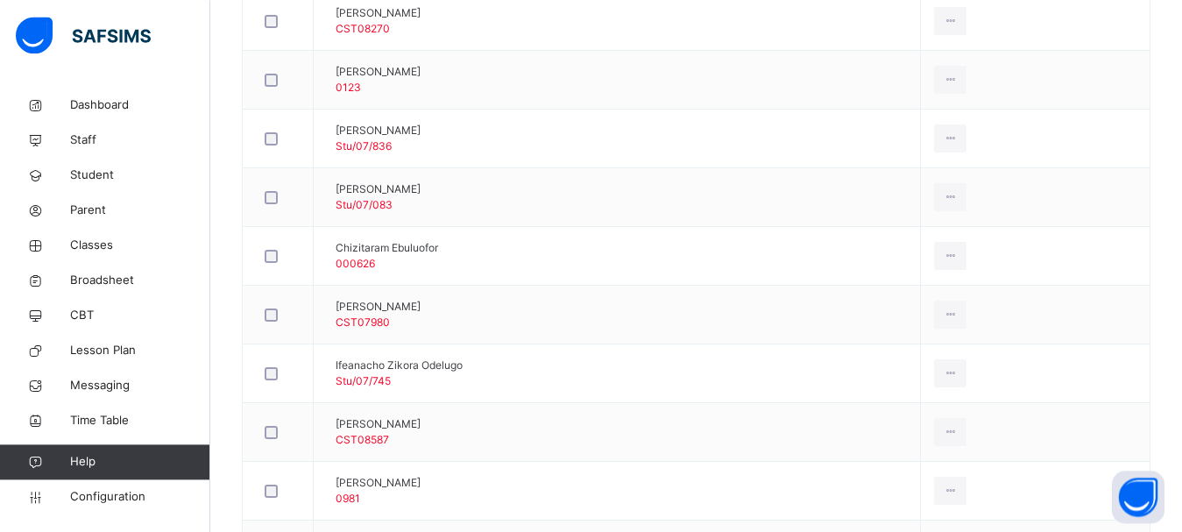
scroll to position [708, 0]
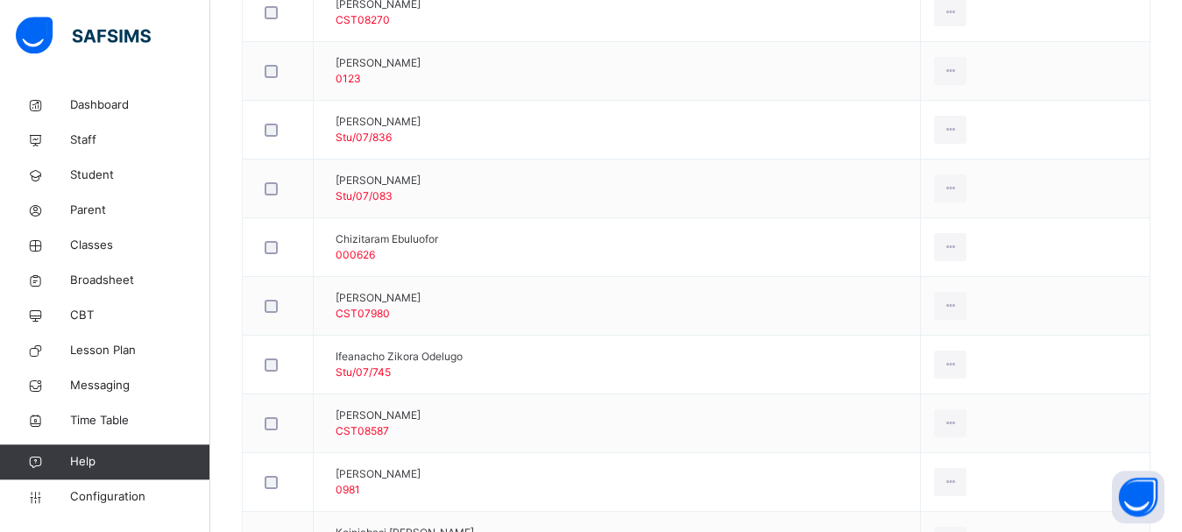
click at [1179, 307] on div "Back / NURSERY 2 YELLOW NURSERY 2 YELLOW NURSERY 2 1ST TERM [DATE]-[DATE] Class…" at bounding box center [696, 199] width 972 height 1639
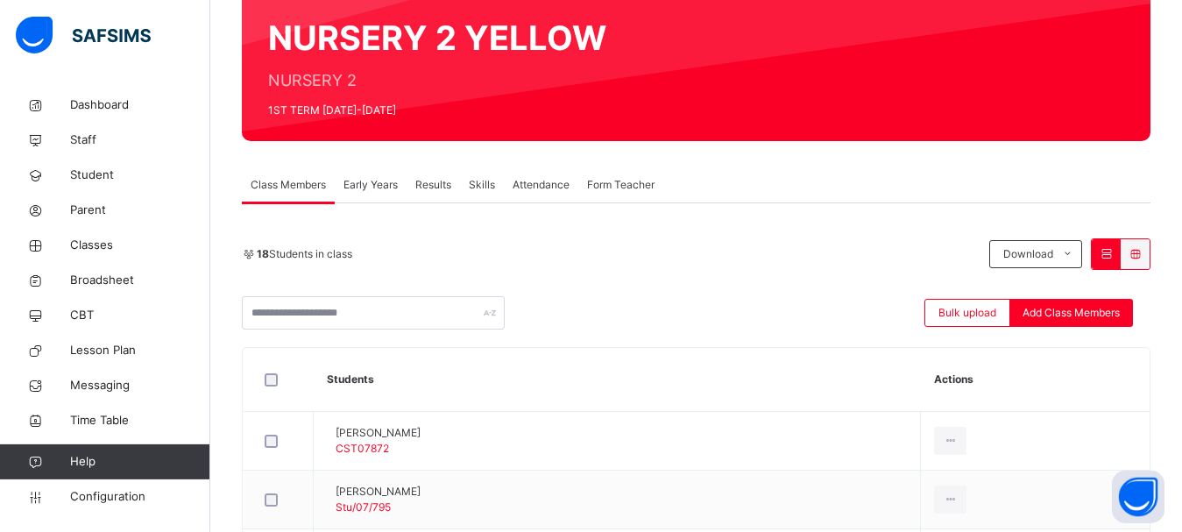
scroll to position [0, 0]
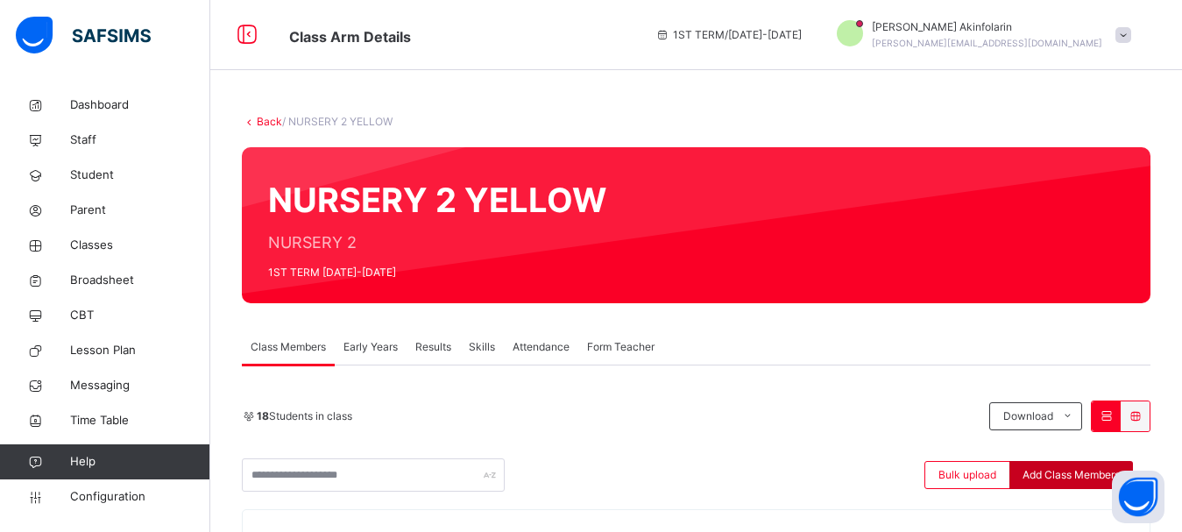
click at [1057, 467] on span "Add Class Members" at bounding box center [1070, 475] width 97 height 16
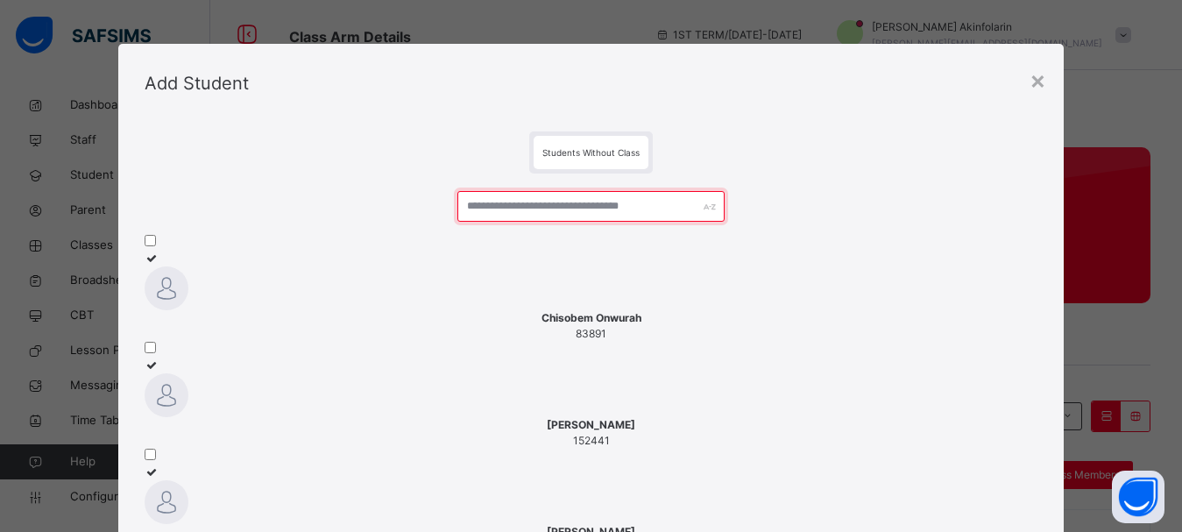
click at [574, 208] on input "text" at bounding box center [591, 206] width 268 height 31
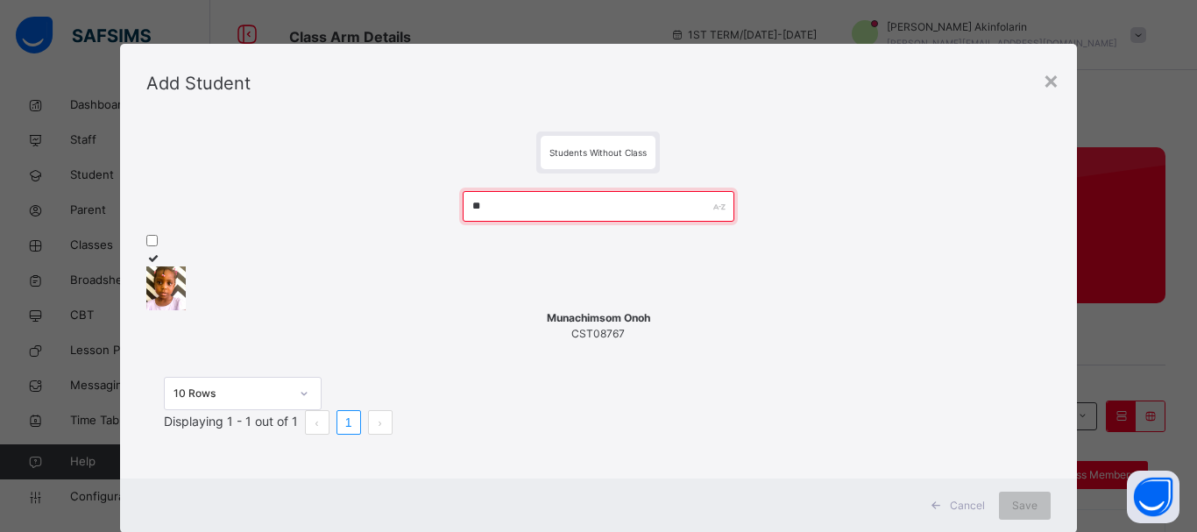
type input "*"
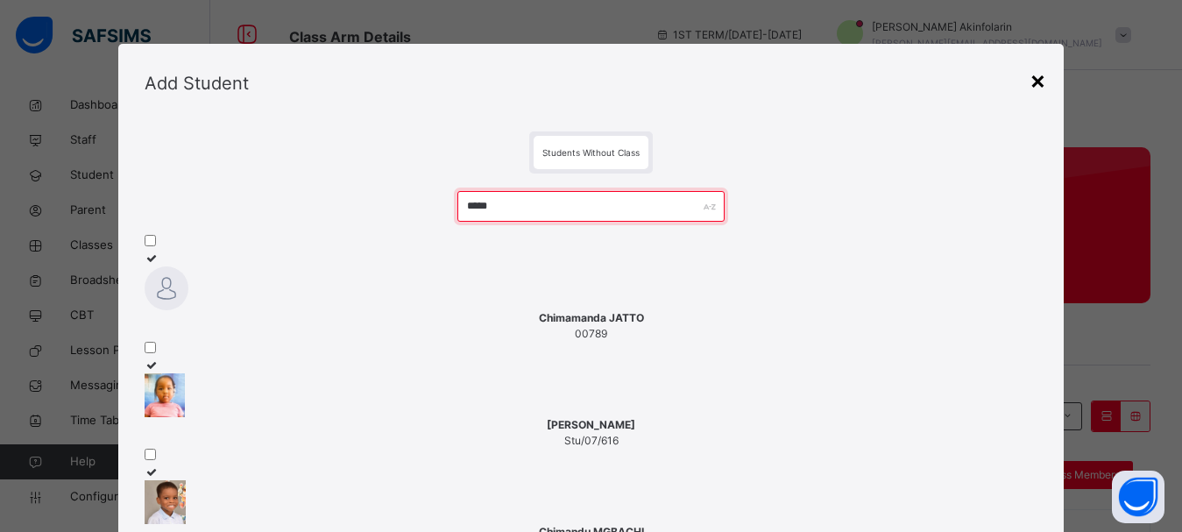
type input "*****"
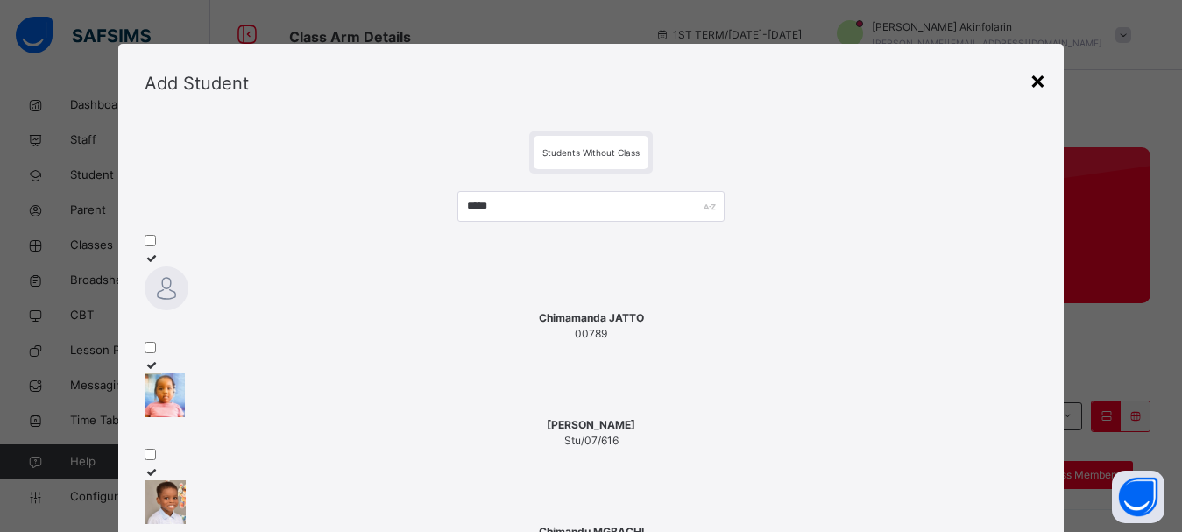
click at [1036, 81] on div "×" at bounding box center [1037, 79] width 17 height 37
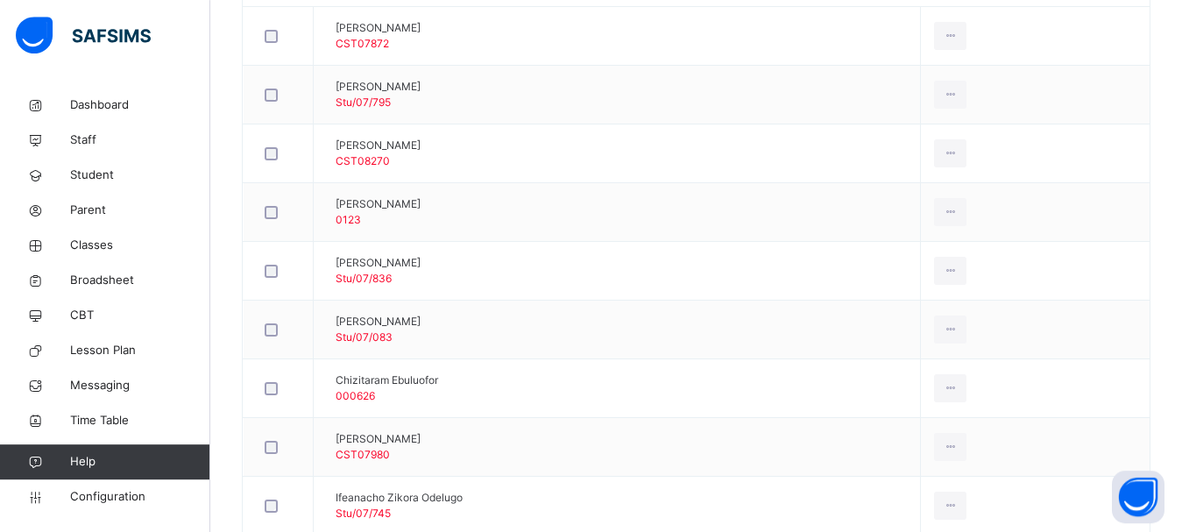
scroll to position [563, 0]
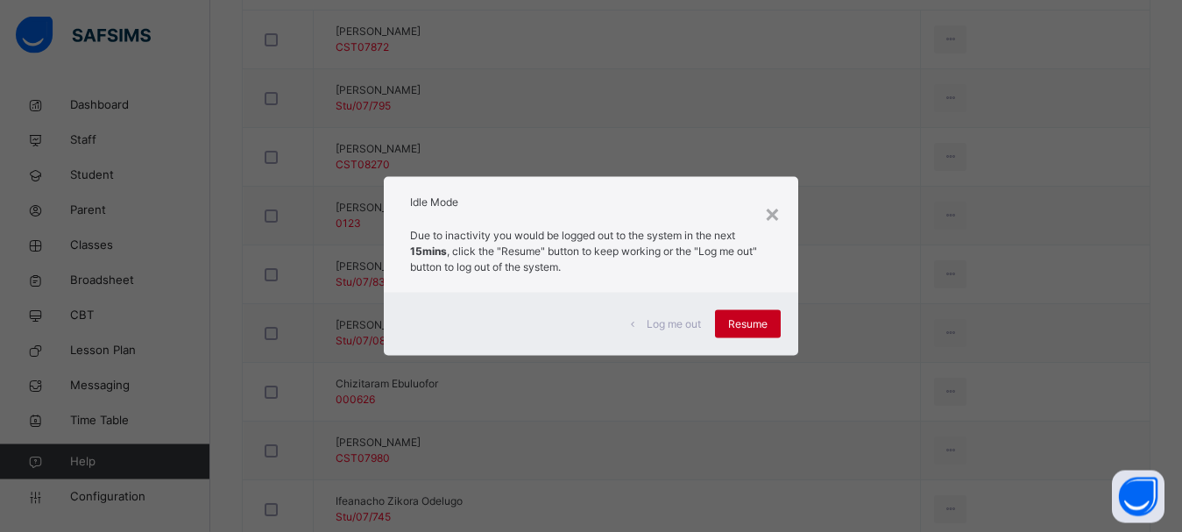
click at [753, 322] on span "Resume" at bounding box center [747, 324] width 39 height 16
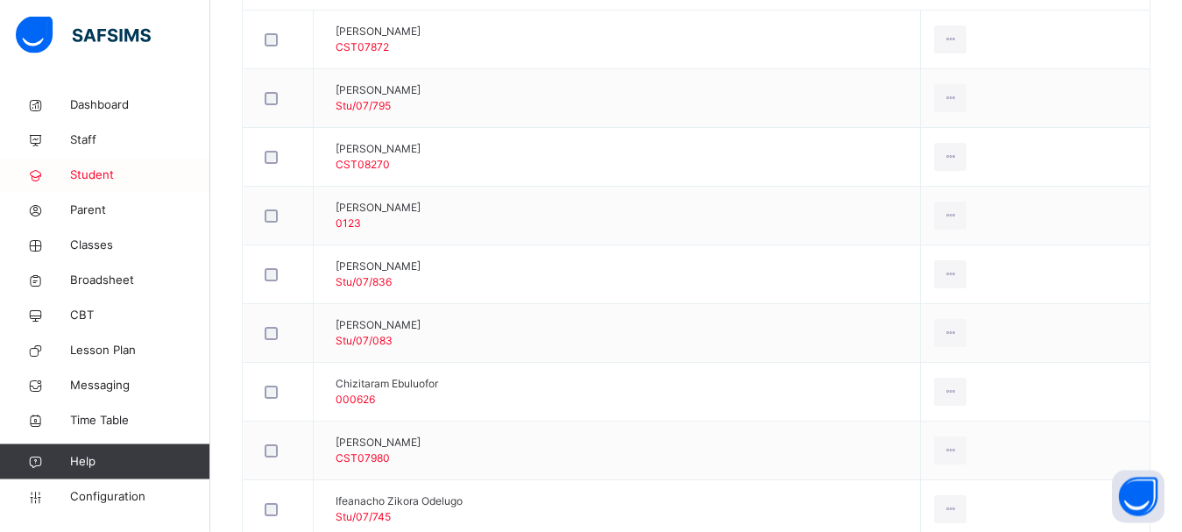
click at [101, 171] on span "Student" at bounding box center [140, 175] width 140 height 18
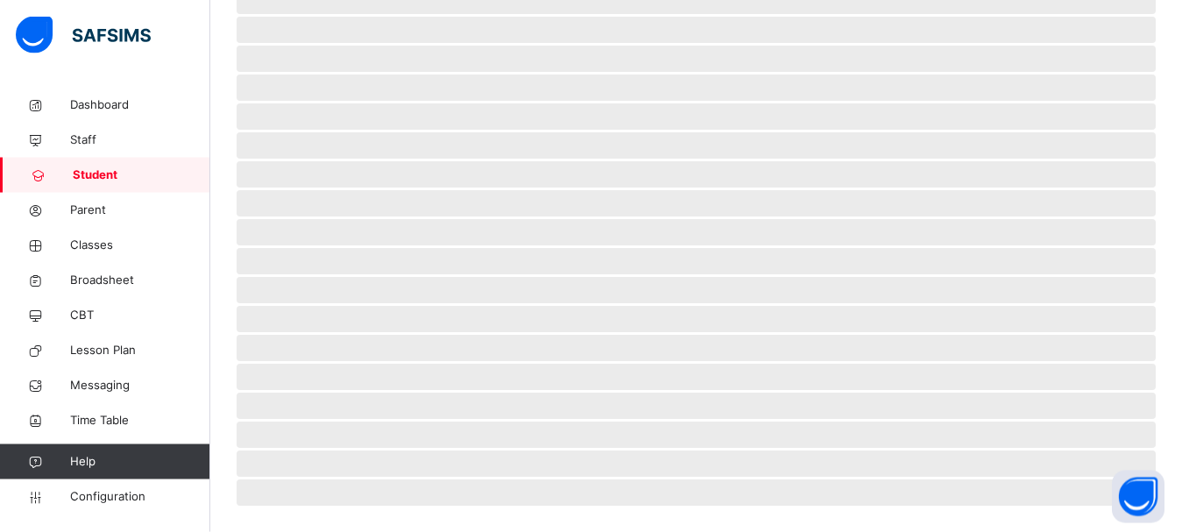
scroll to position [248, 0]
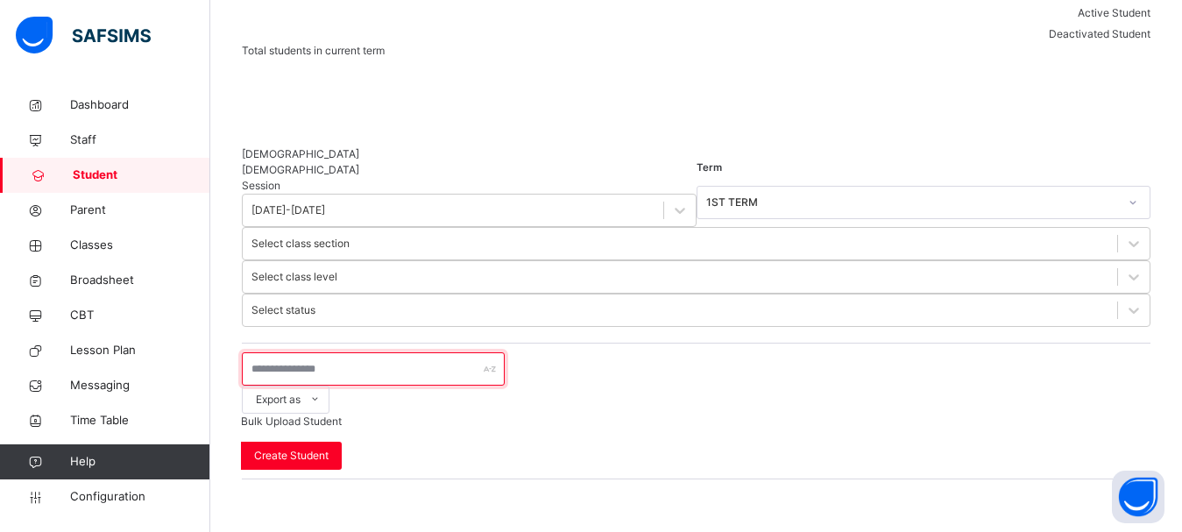
click at [428, 352] on input "text" at bounding box center [373, 368] width 263 height 33
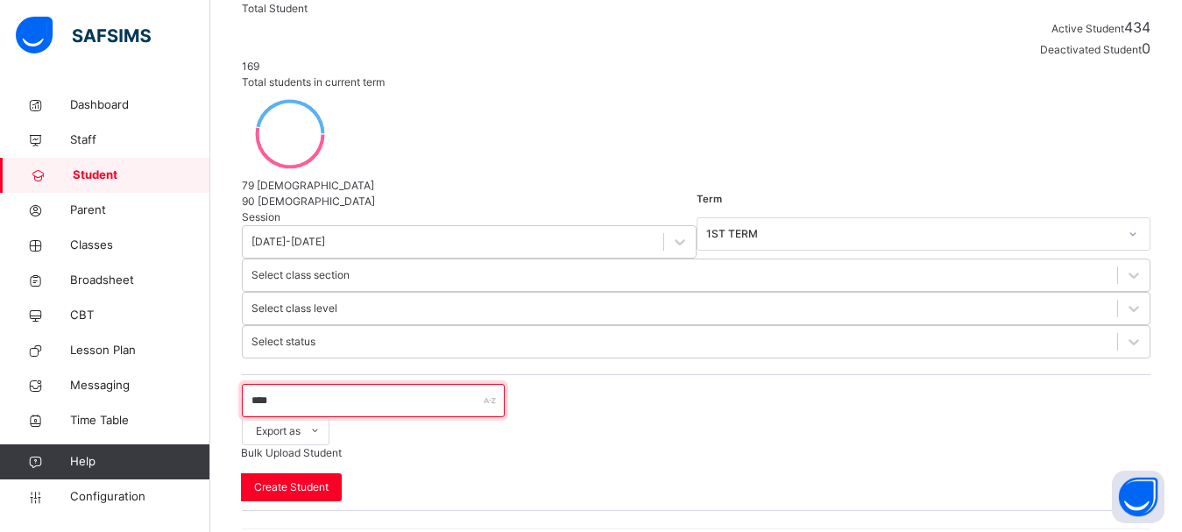
scroll to position [162, 0]
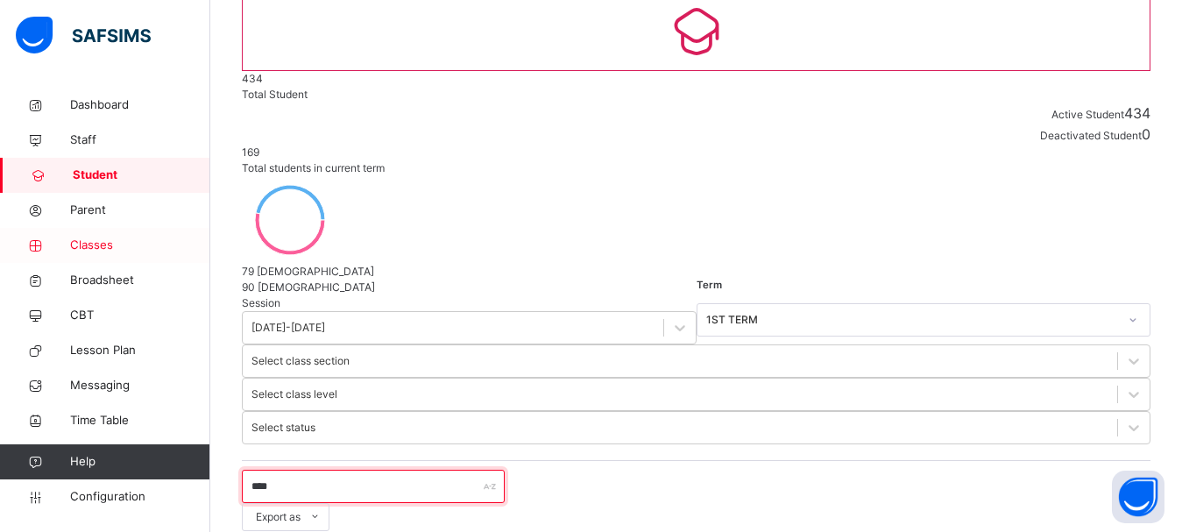
type input "****"
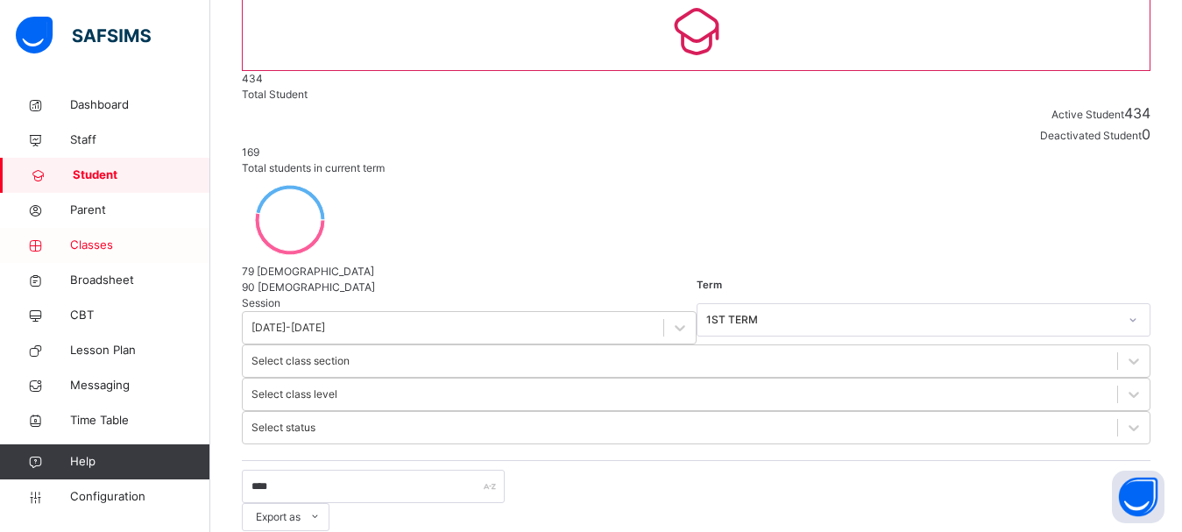
click at [86, 241] on span "Classes" at bounding box center [140, 246] width 140 height 18
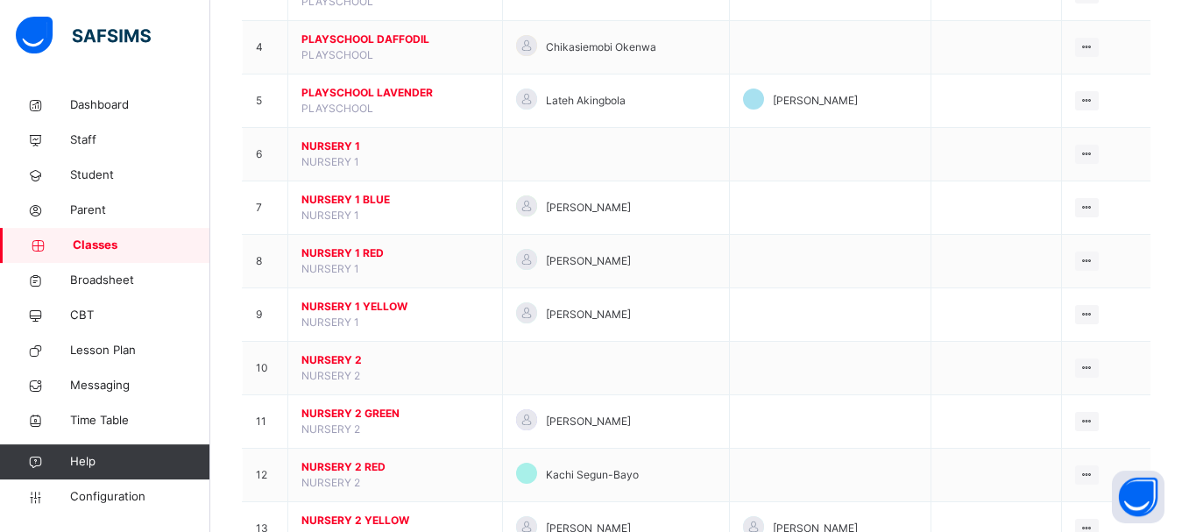
scroll to position [412, 0]
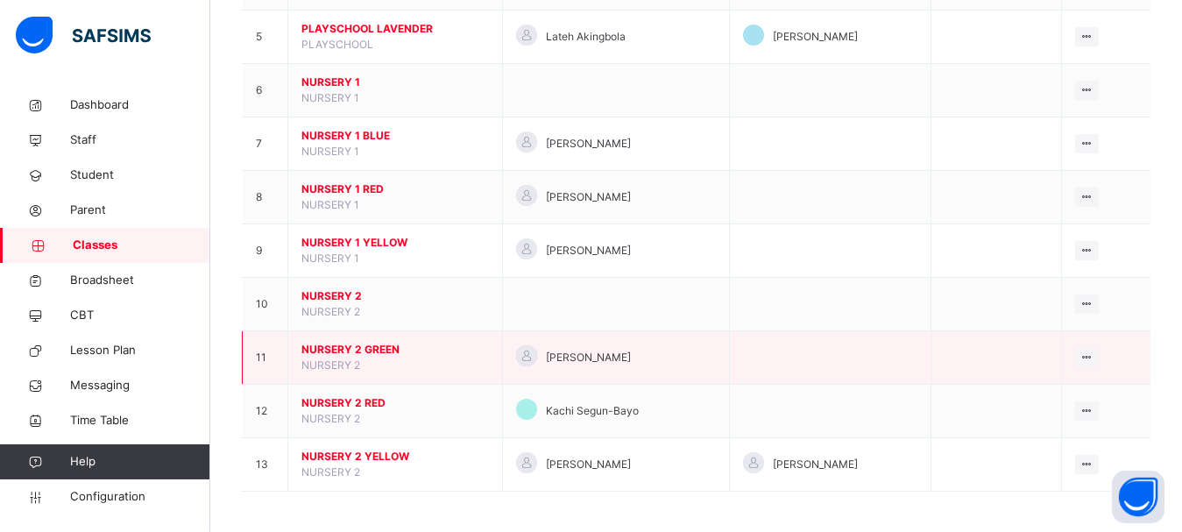
click at [376, 357] on span "NURSERY 2 GREEN" at bounding box center [394, 350] width 187 height 16
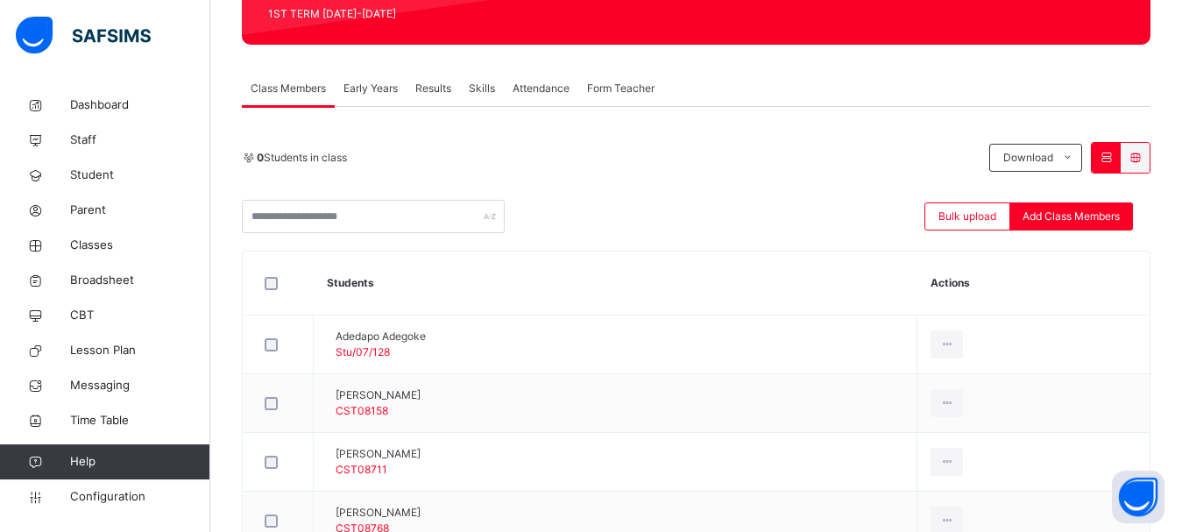
scroll to position [270, 0]
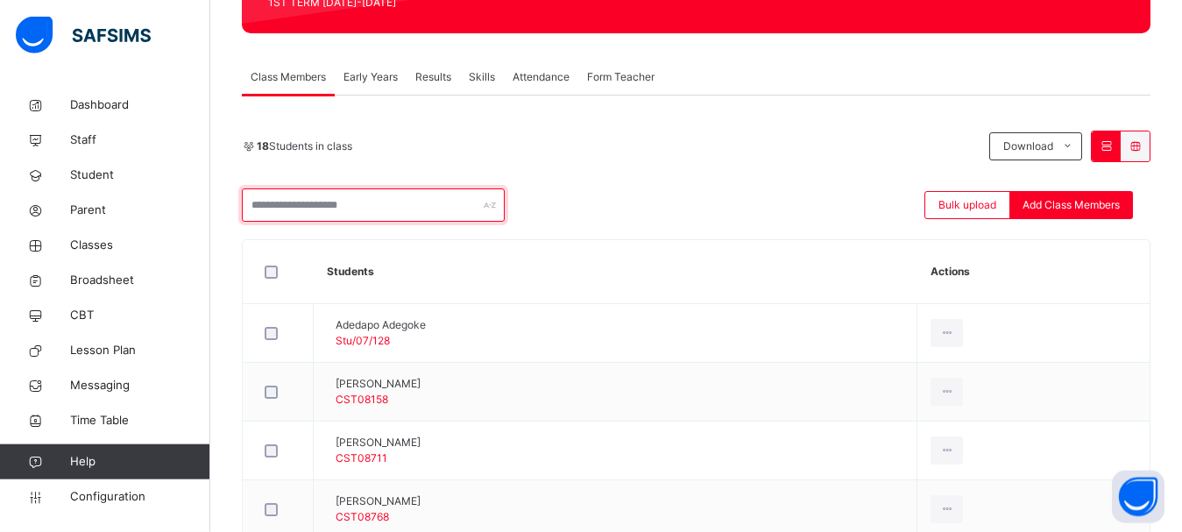
click at [389, 208] on input "text" at bounding box center [373, 204] width 263 height 33
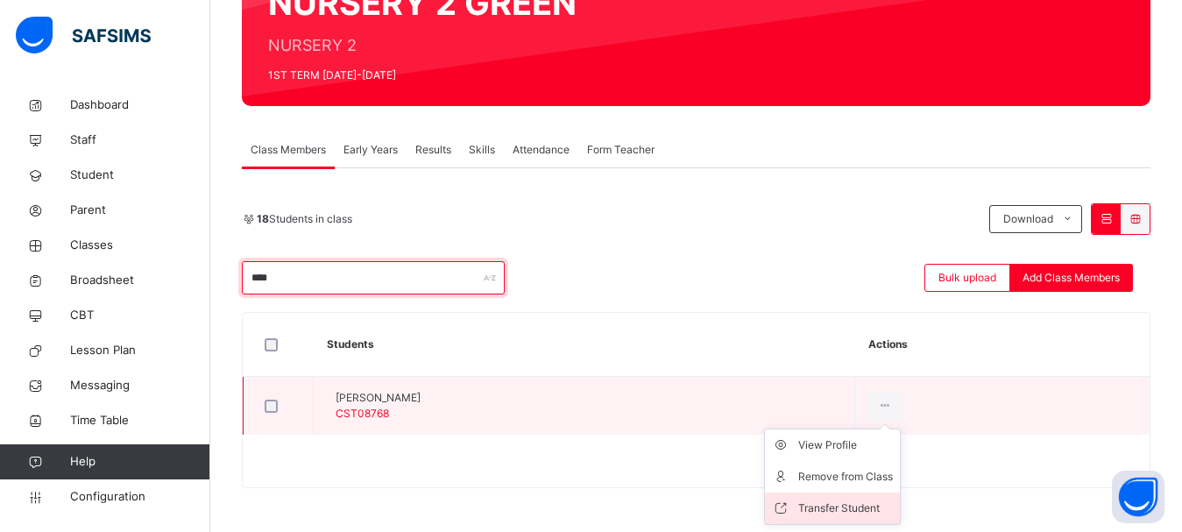
type input "****"
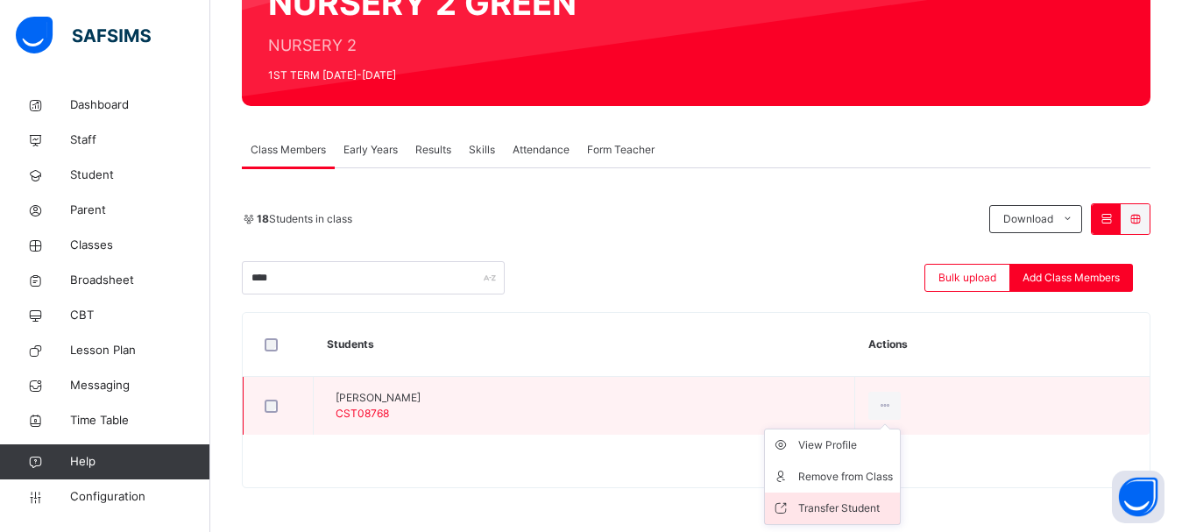
click at [893, 514] on div "Transfer Student" at bounding box center [845, 508] width 95 height 18
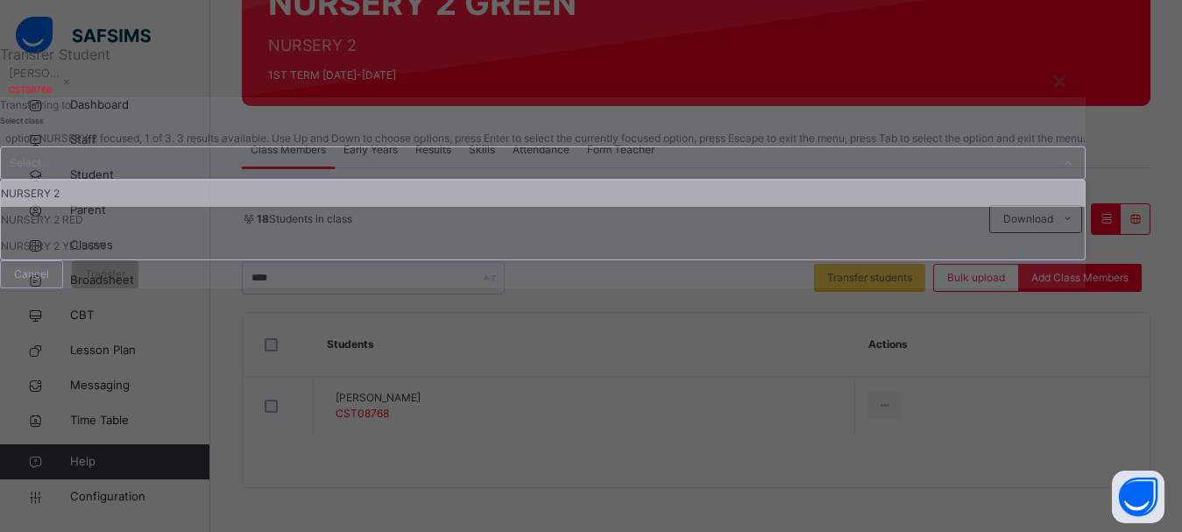
click at [577, 179] on div "Select..." at bounding box center [526, 163] width 1050 height 32
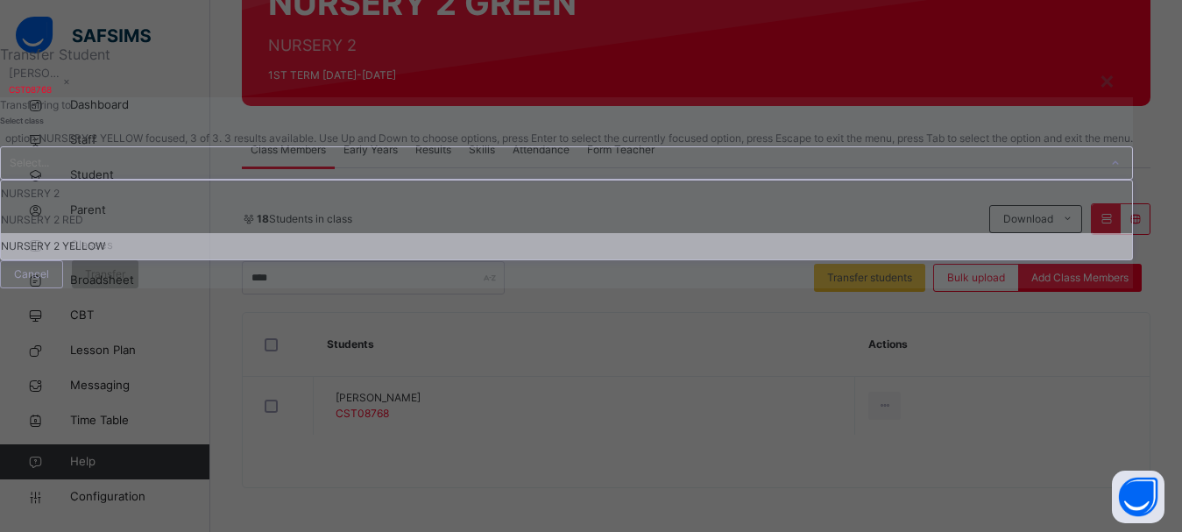
click at [489, 259] on div "NURSERY 2 YELLOW" at bounding box center [566, 246] width 1131 height 26
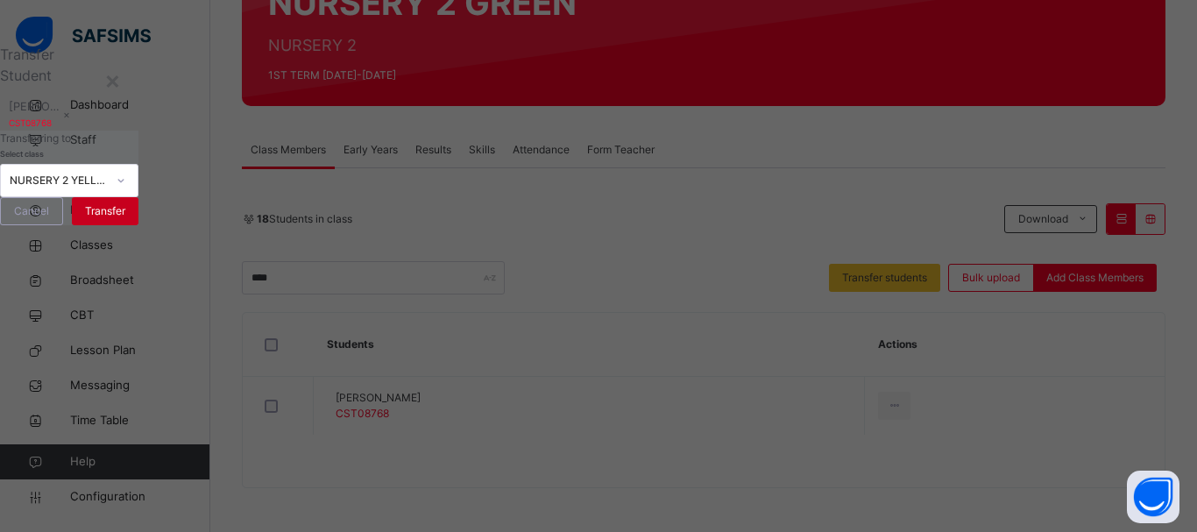
click at [125, 219] on span "Transfer" at bounding box center [105, 211] width 40 height 16
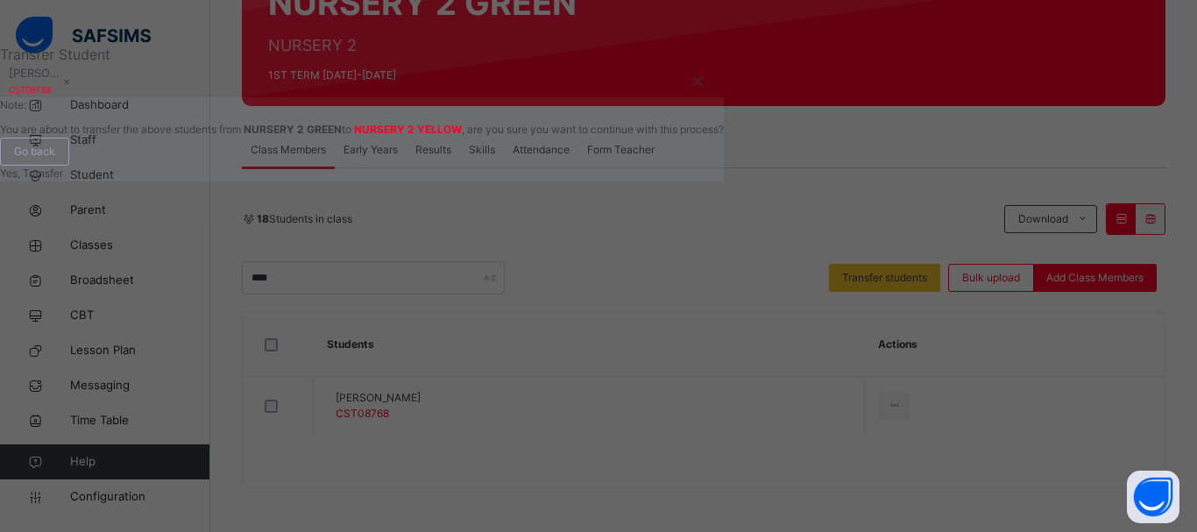
click at [63, 180] on span "Yes, Transfer" at bounding box center [31, 172] width 63 height 13
